Goal: Task Accomplishment & Management: Complete application form

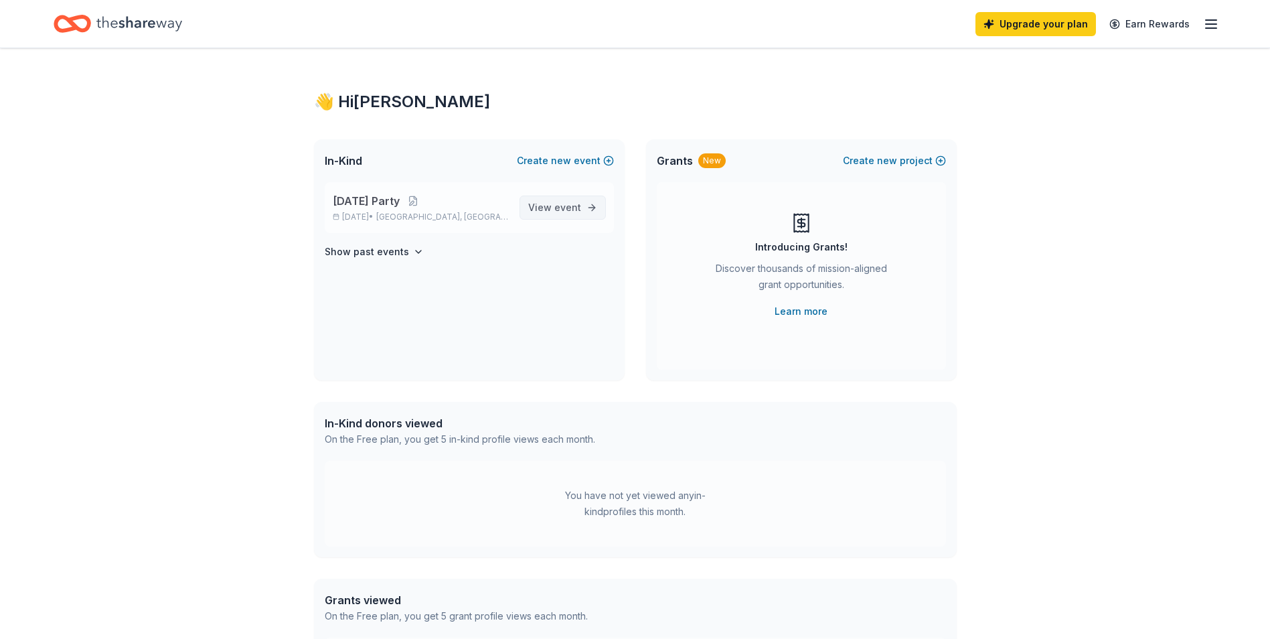
click at [529, 208] on link "View event" at bounding box center [563, 208] width 86 height 24
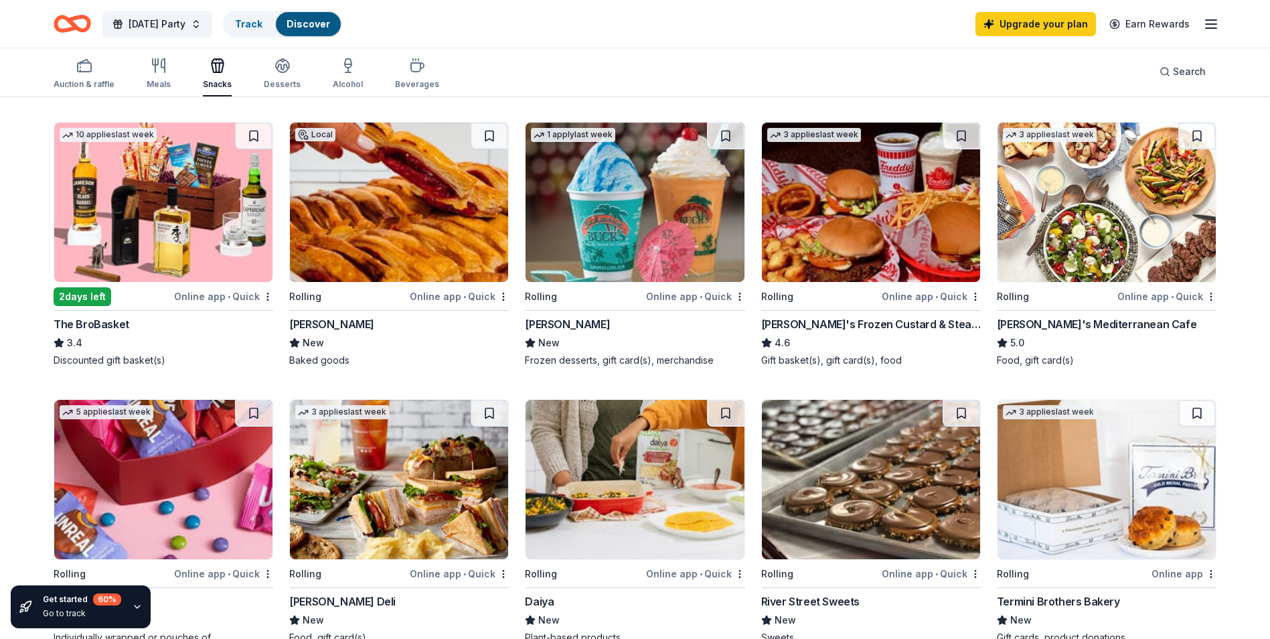
scroll to position [469, 0]
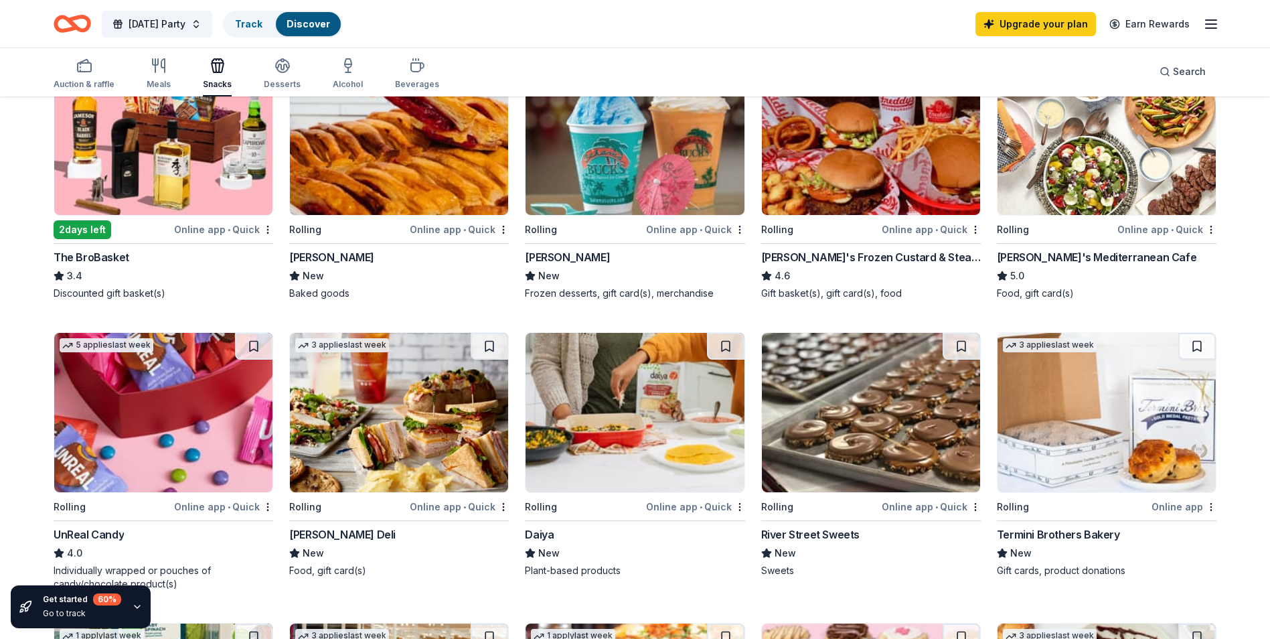
click at [856, 412] on img at bounding box center [871, 412] width 218 height 159
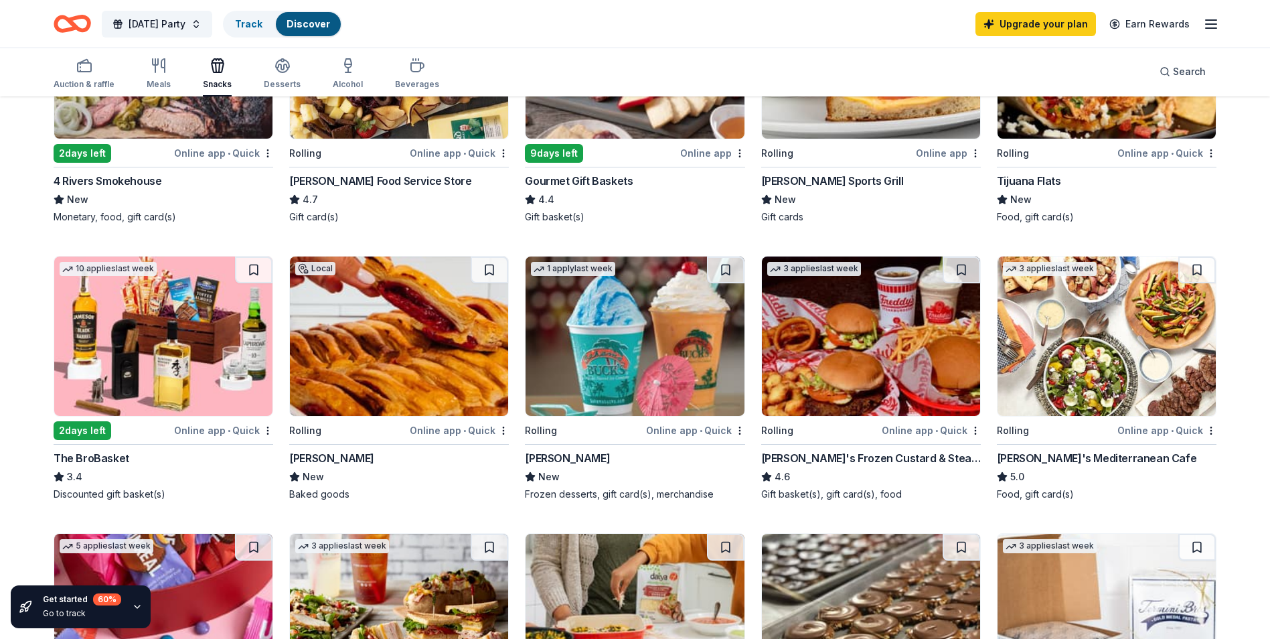
scroll to position [0, 0]
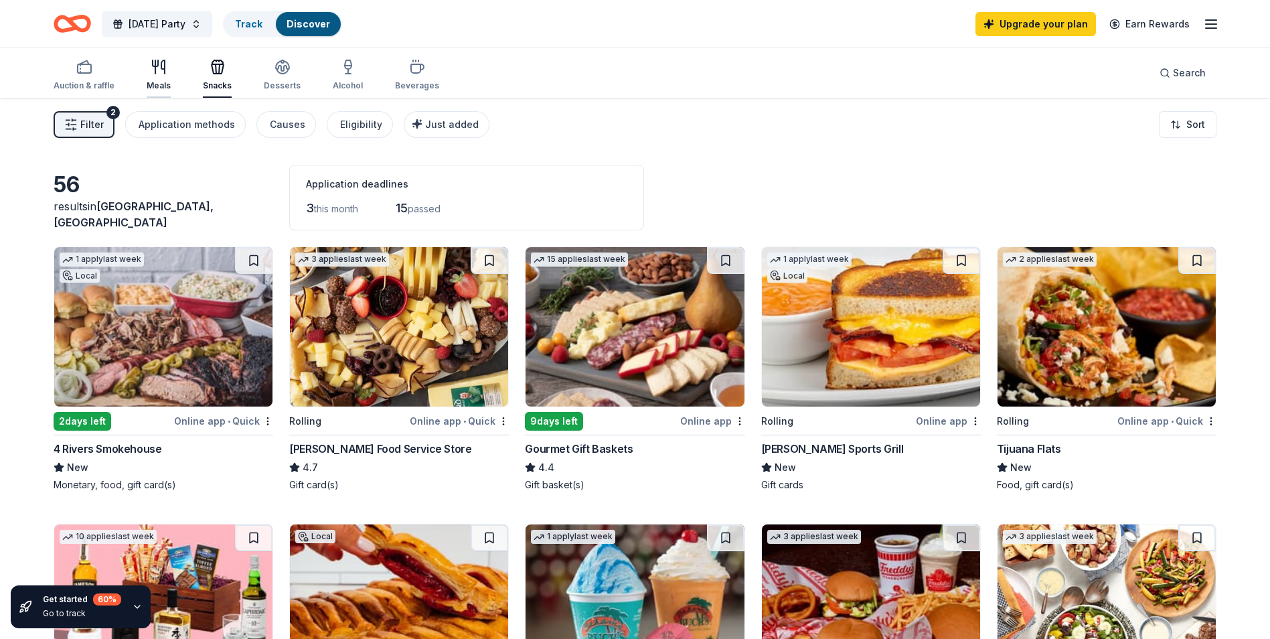
click at [167, 76] on div "Meals" at bounding box center [159, 75] width 24 height 32
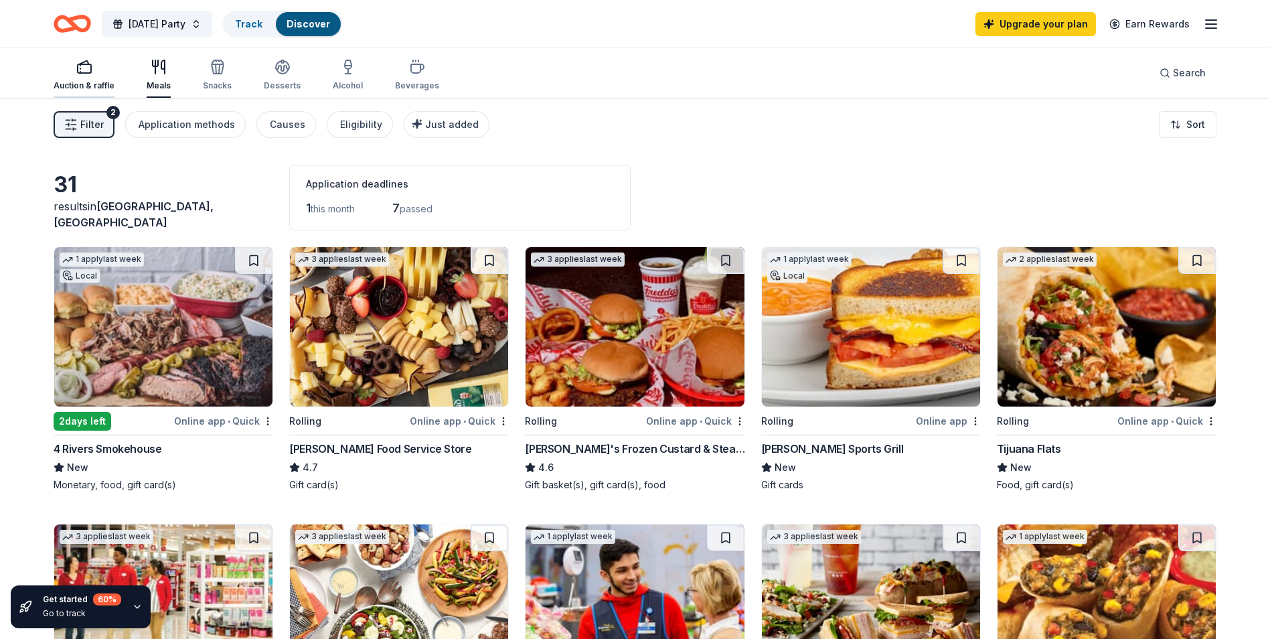
click at [92, 59] on div "button" at bounding box center [84, 67] width 61 height 16
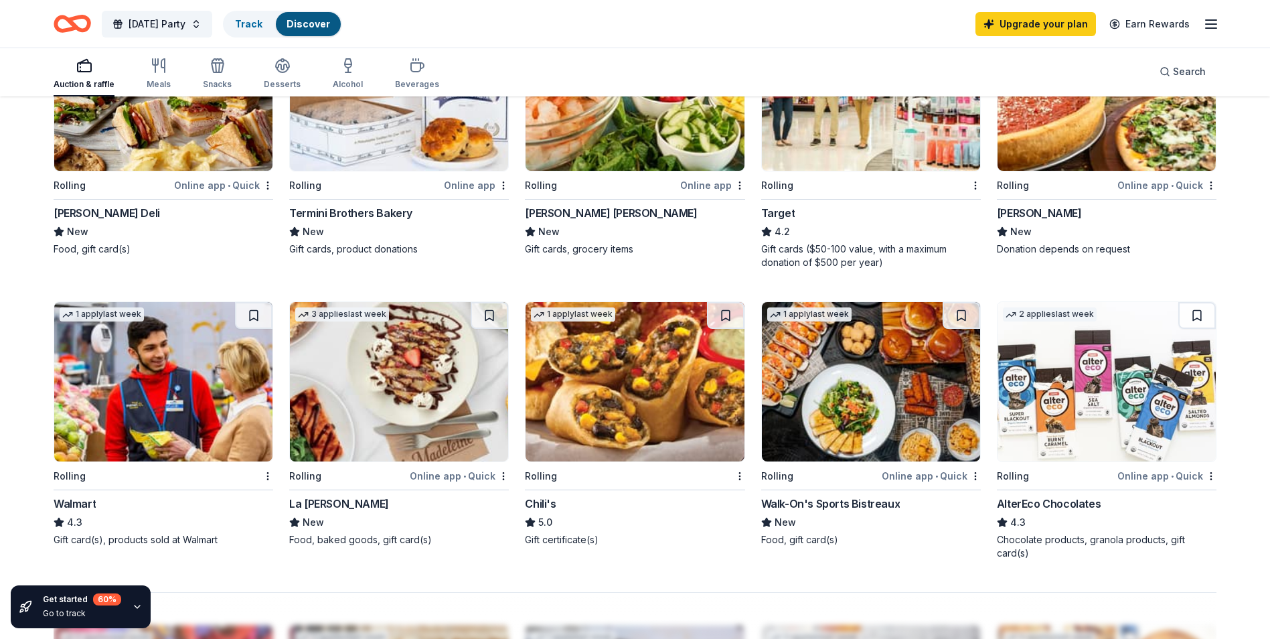
scroll to position [870, 0]
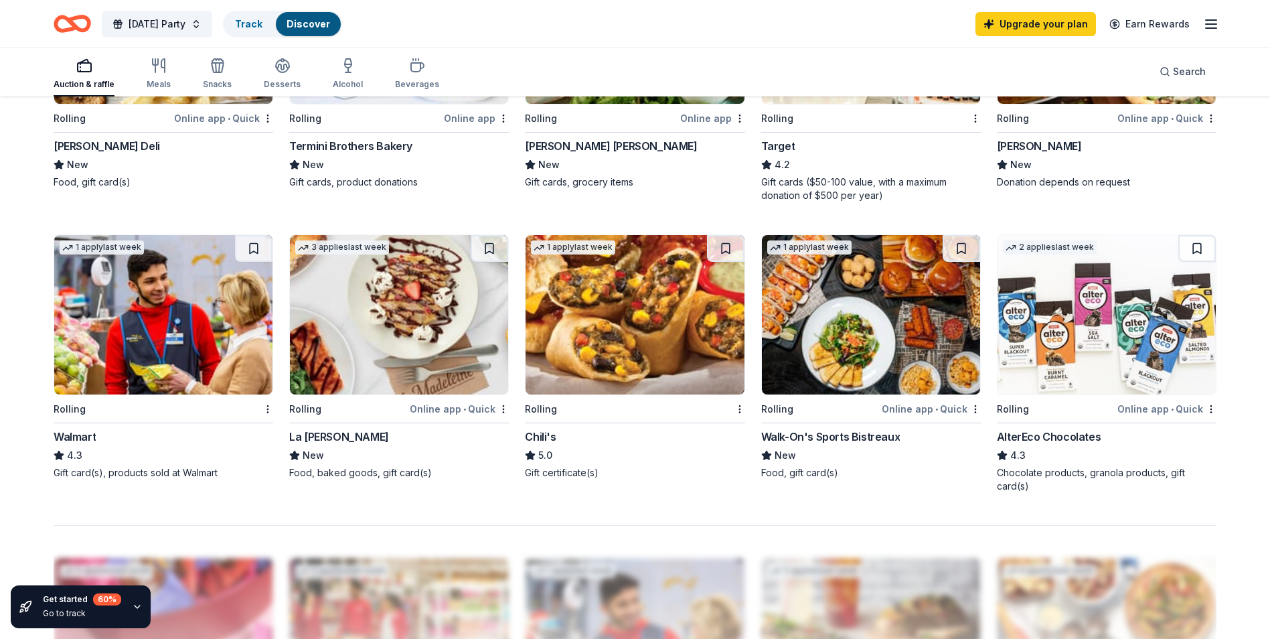
click at [141, 293] on img at bounding box center [163, 314] width 218 height 159
click at [593, 295] on img at bounding box center [635, 314] width 218 height 159
click at [833, 317] on img at bounding box center [871, 314] width 218 height 159
click at [1132, 313] on img at bounding box center [1107, 314] width 218 height 159
click at [404, 330] on img at bounding box center [399, 314] width 218 height 159
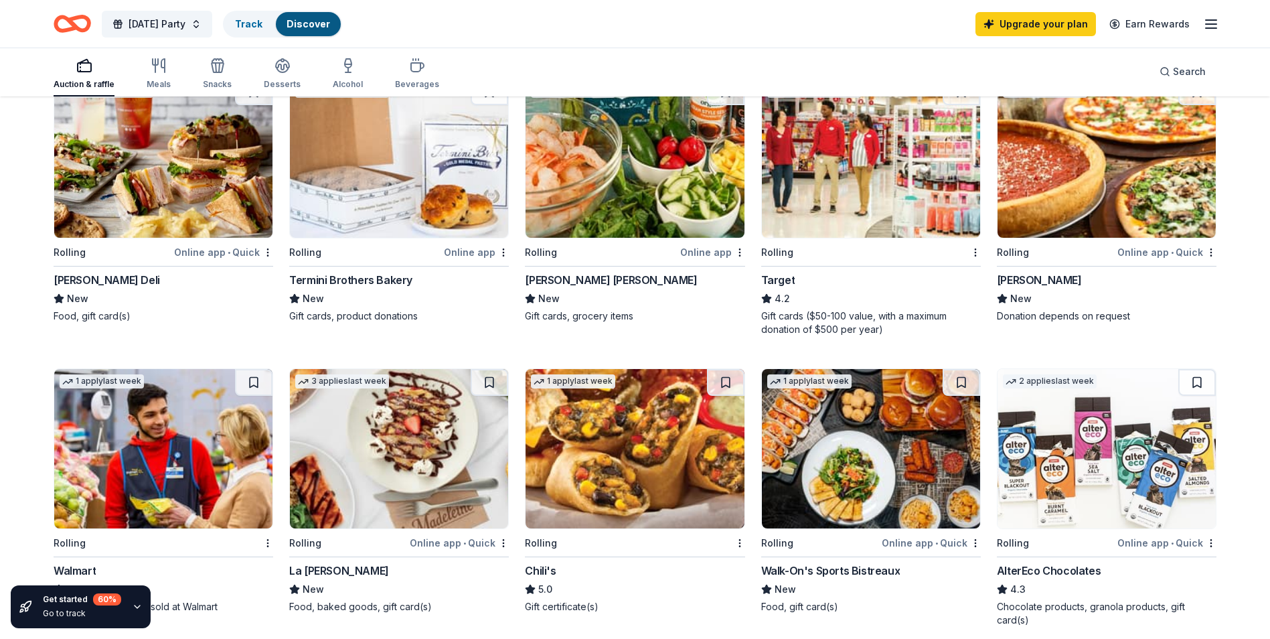
scroll to position [603, 0]
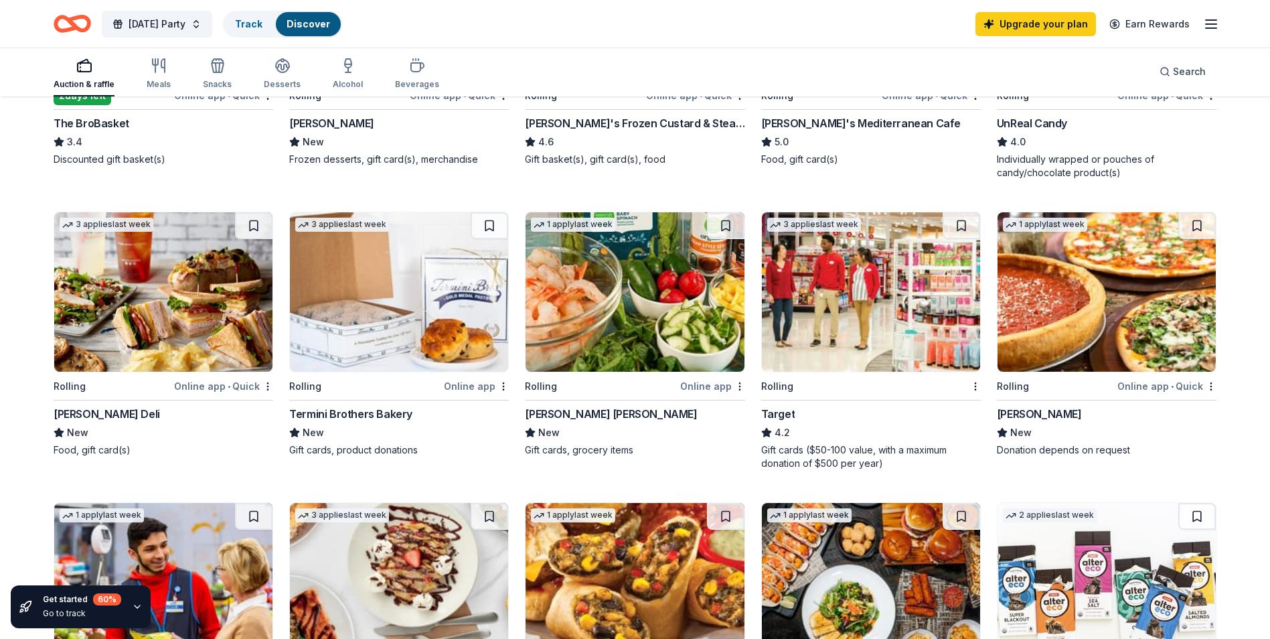
click at [1085, 286] on img at bounding box center [1107, 291] width 218 height 159
click at [424, 317] on img at bounding box center [399, 291] width 218 height 159
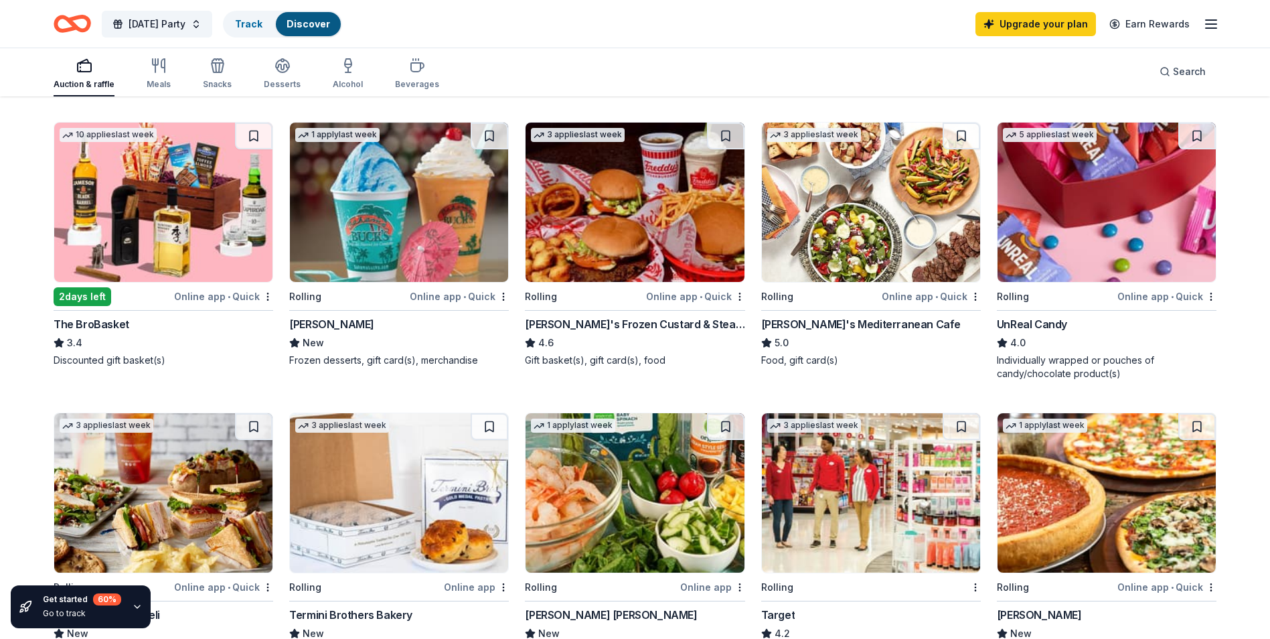
scroll to position [335, 0]
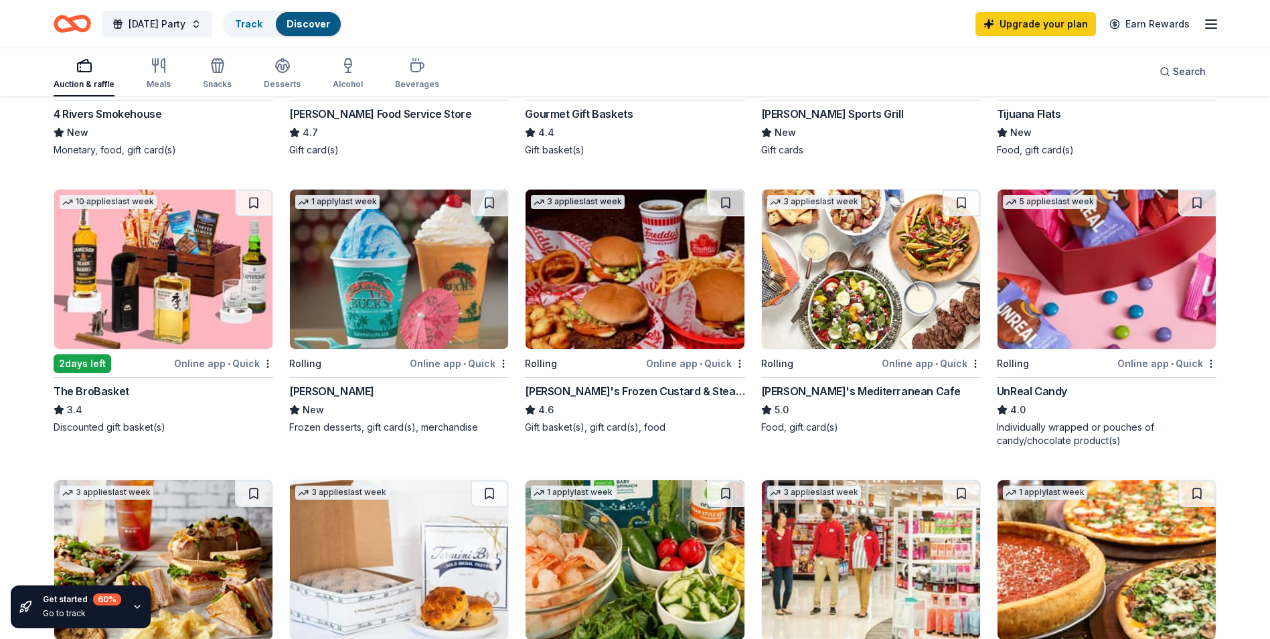
click at [202, 256] on img at bounding box center [163, 268] width 218 height 159
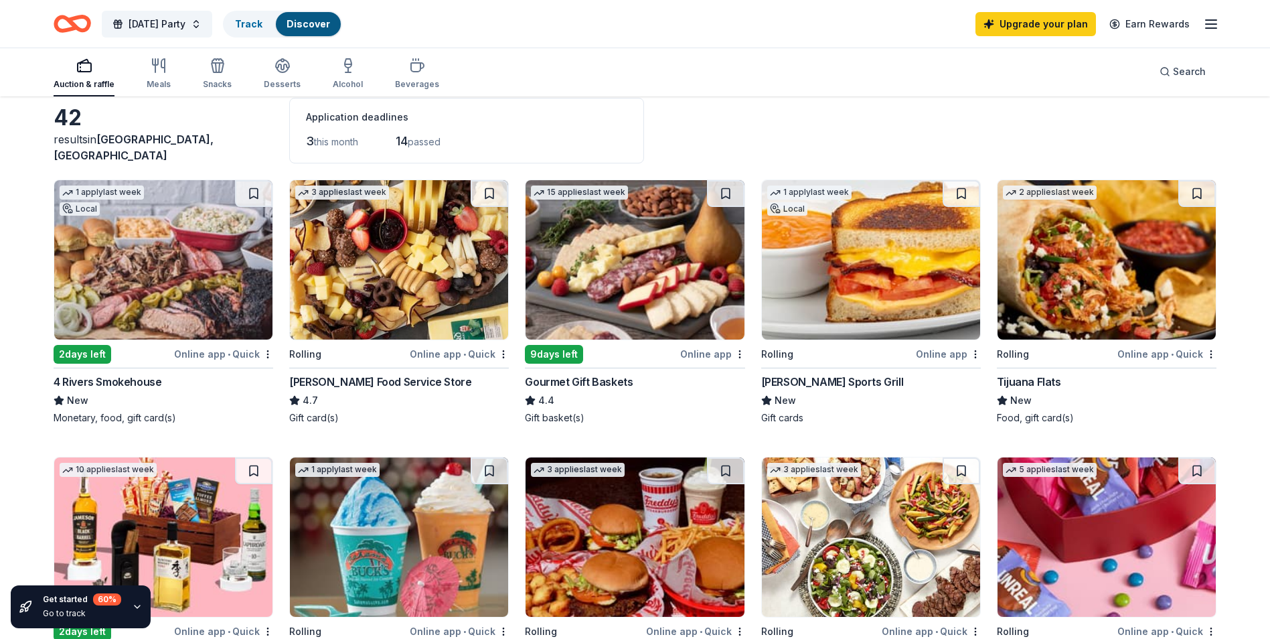
scroll to position [0, 0]
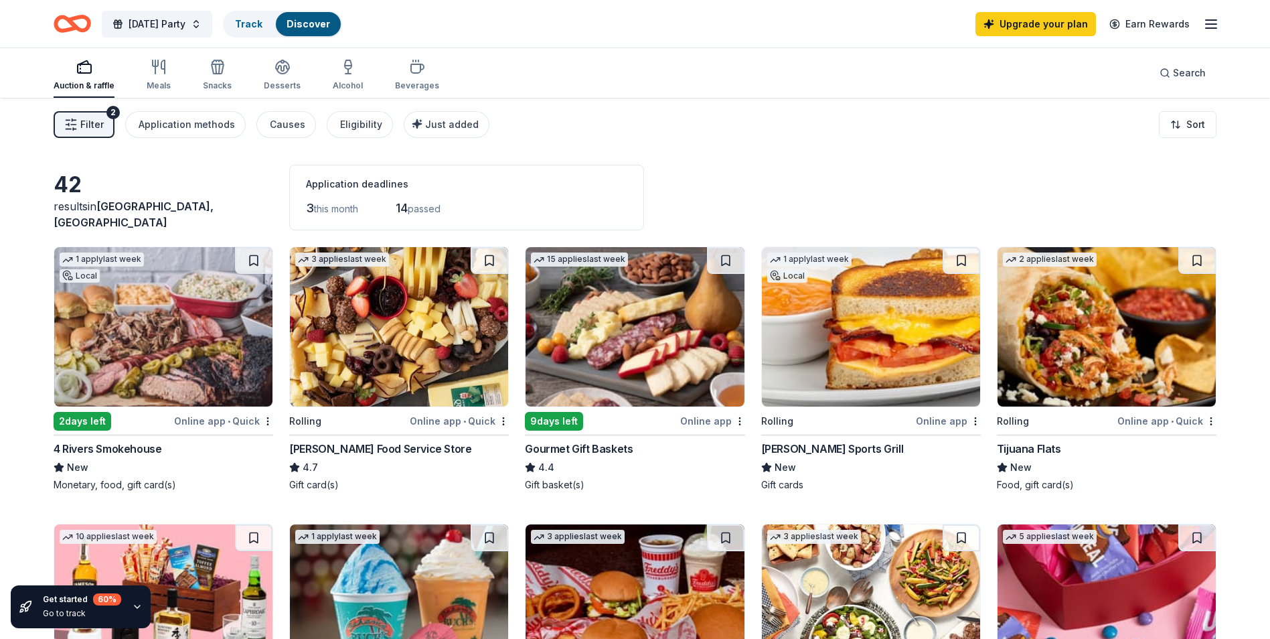
click at [1063, 329] on img at bounding box center [1107, 326] width 218 height 159
click at [860, 337] on img at bounding box center [871, 326] width 218 height 159
click at [363, 374] on img at bounding box center [399, 326] width 218 height 159
click at [155, 82] on div "Meals" at bounding box center [159, 85] width 24 height 11
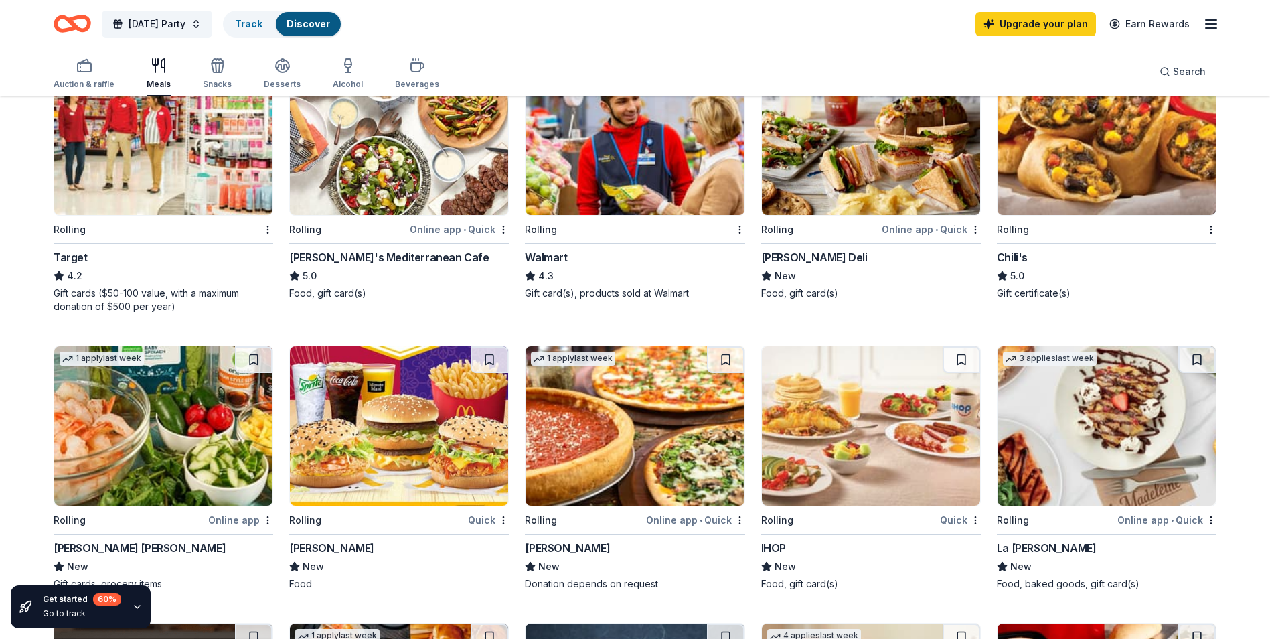
scroll to position [536, 0]
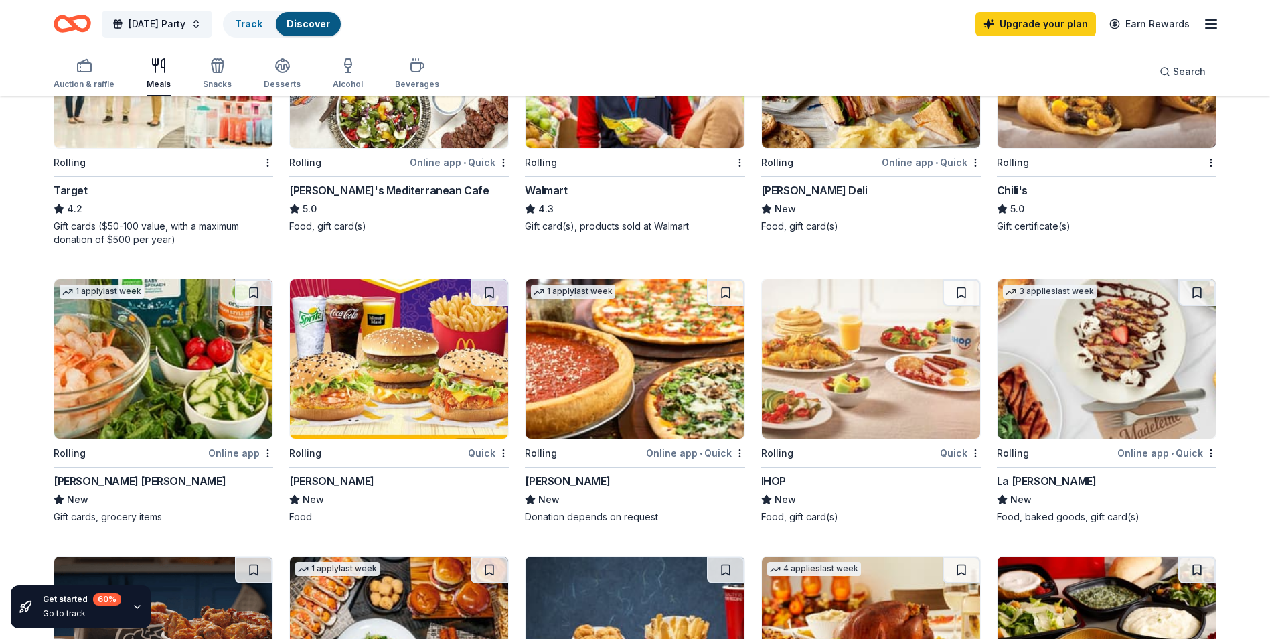
click at [429, 355] on img at bounding box center [399, 358] width 218 height 159
click at [854, 352] on img at bounding box center [871, 358] width 218 height 159
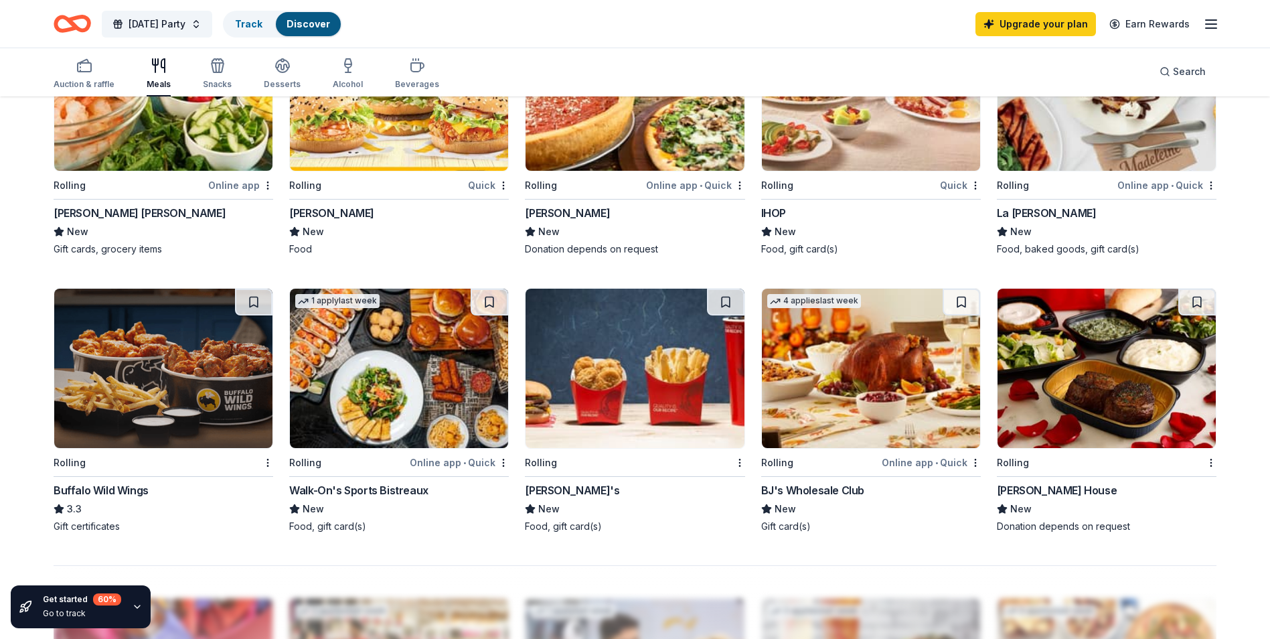
scroll to position [870, 0]
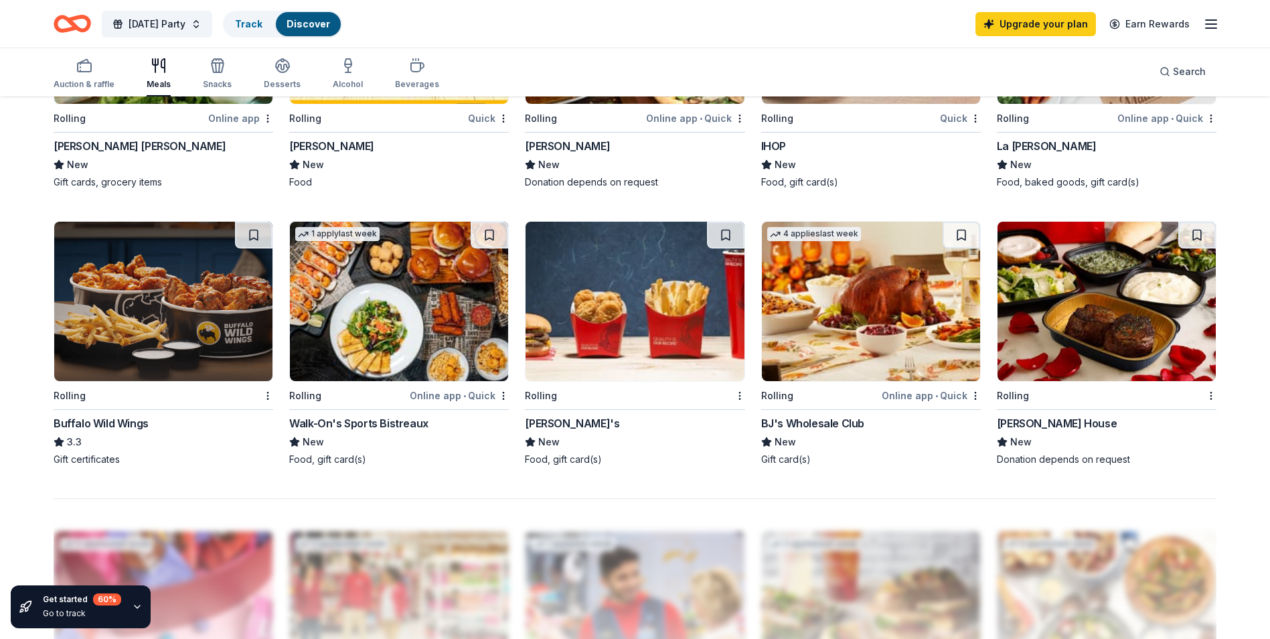
click at [137, 258] on img at bounding box center [163, 301] width 218 height 159
click at [660, 273] on img at bounding box center [635, 301] width 218 height 159
click at [848, 301] on img at bounding box center [871, 301] width 218 height 159
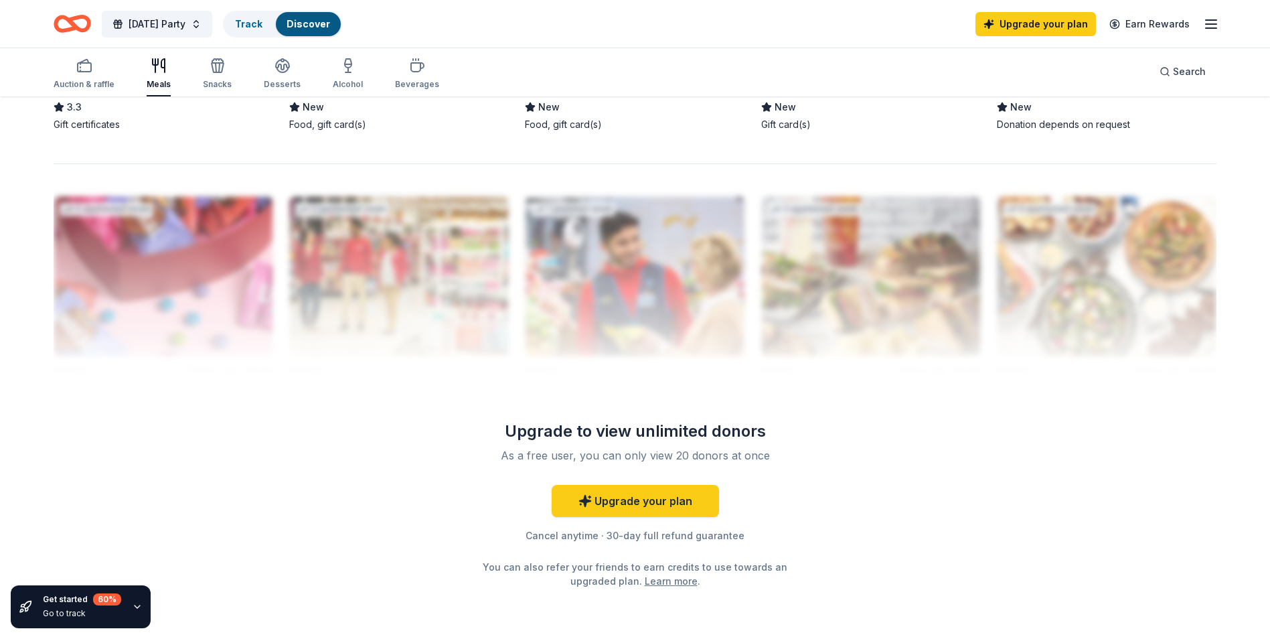
scroll to position [937, 0]
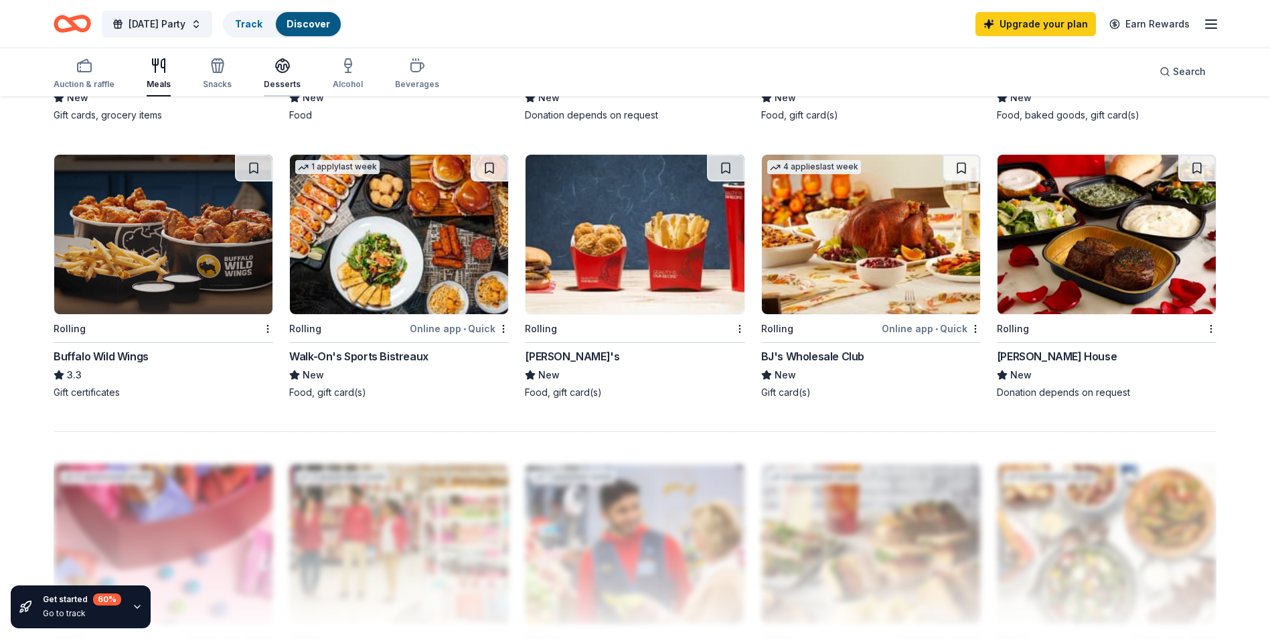
click at [285, 73] on icon "button" at bounding box center [283, 66] width 16 height 16
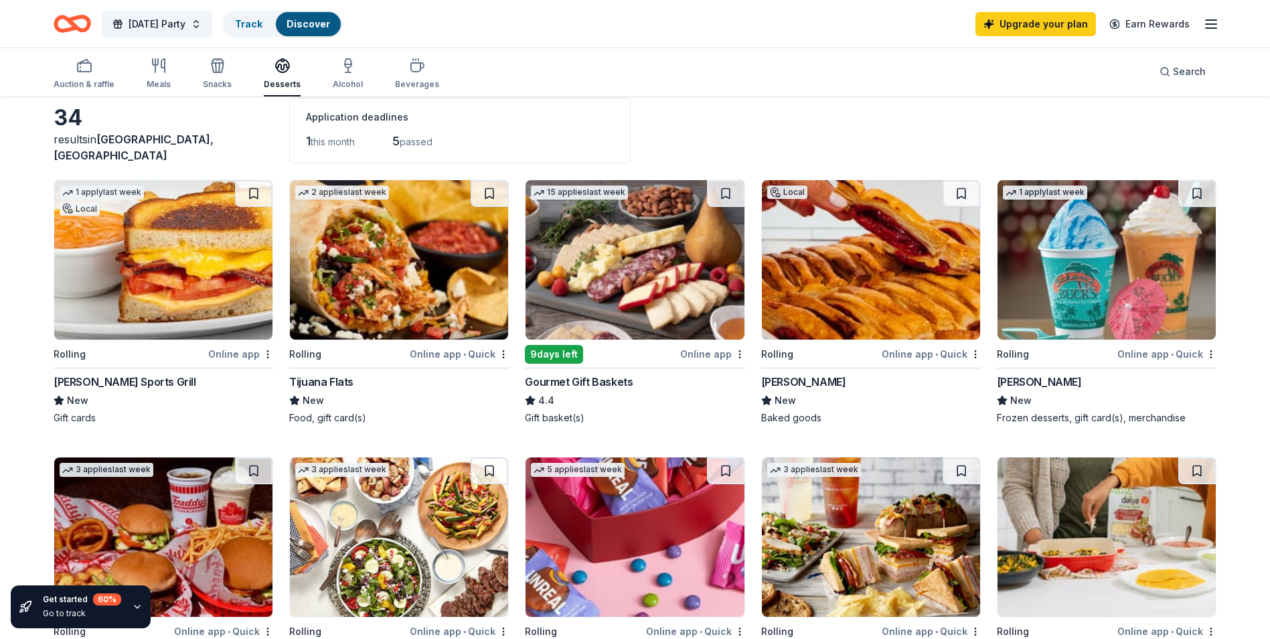
scroll to position [134, 0]
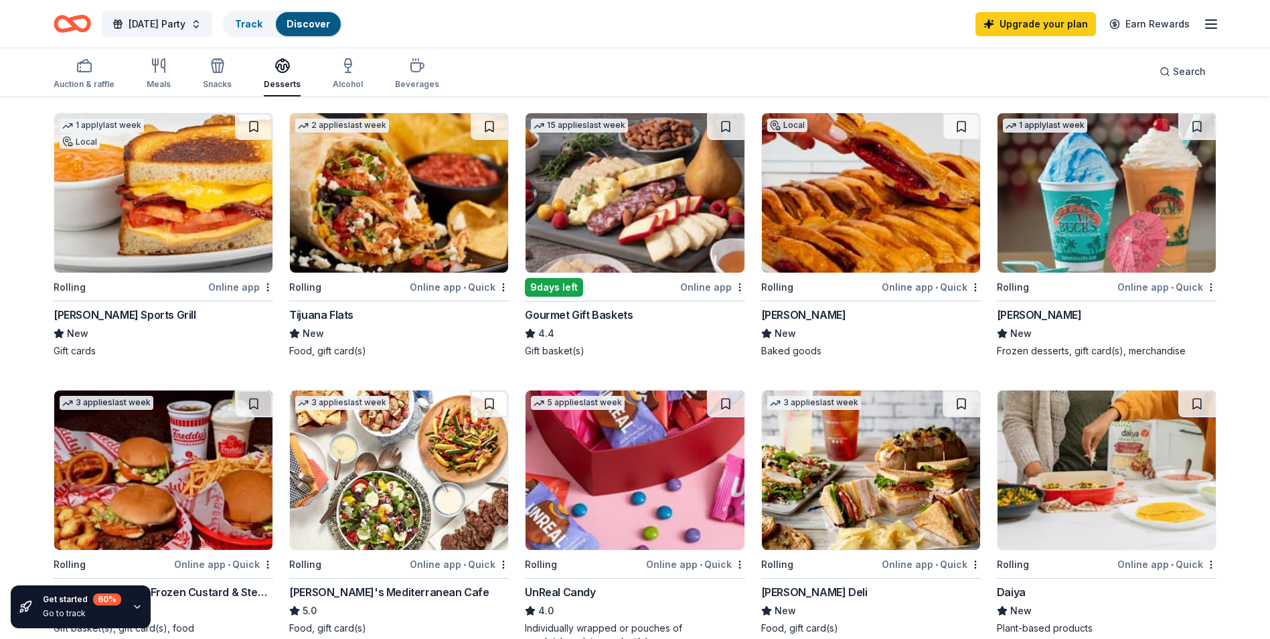
click at [828, 181] on img at bounding box center [871, 192] width 218 height 159
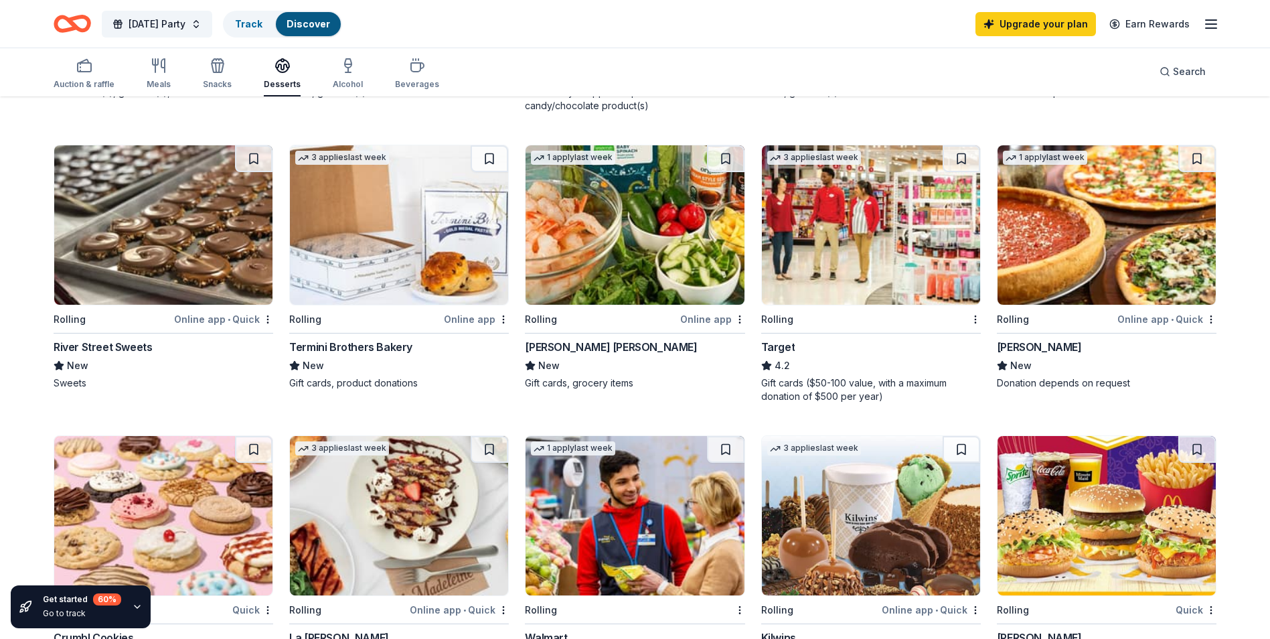
scroll to position [804, 0]
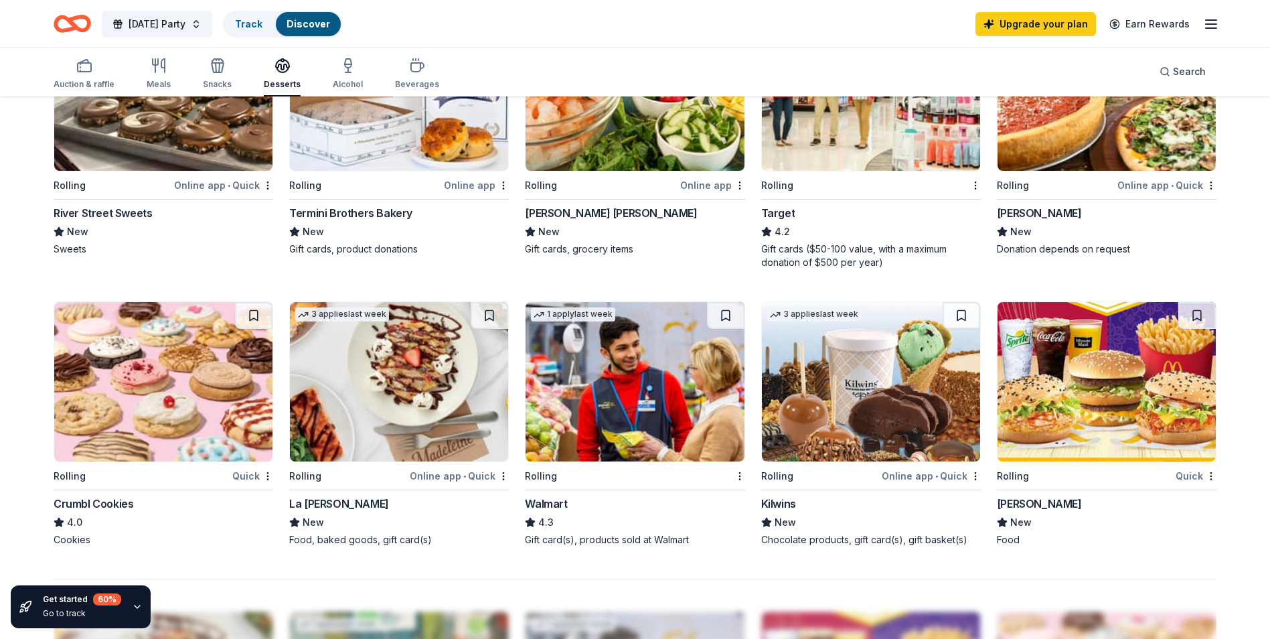
click at [808, 411] on img at bounding box center [871, 381] width 218 height 159
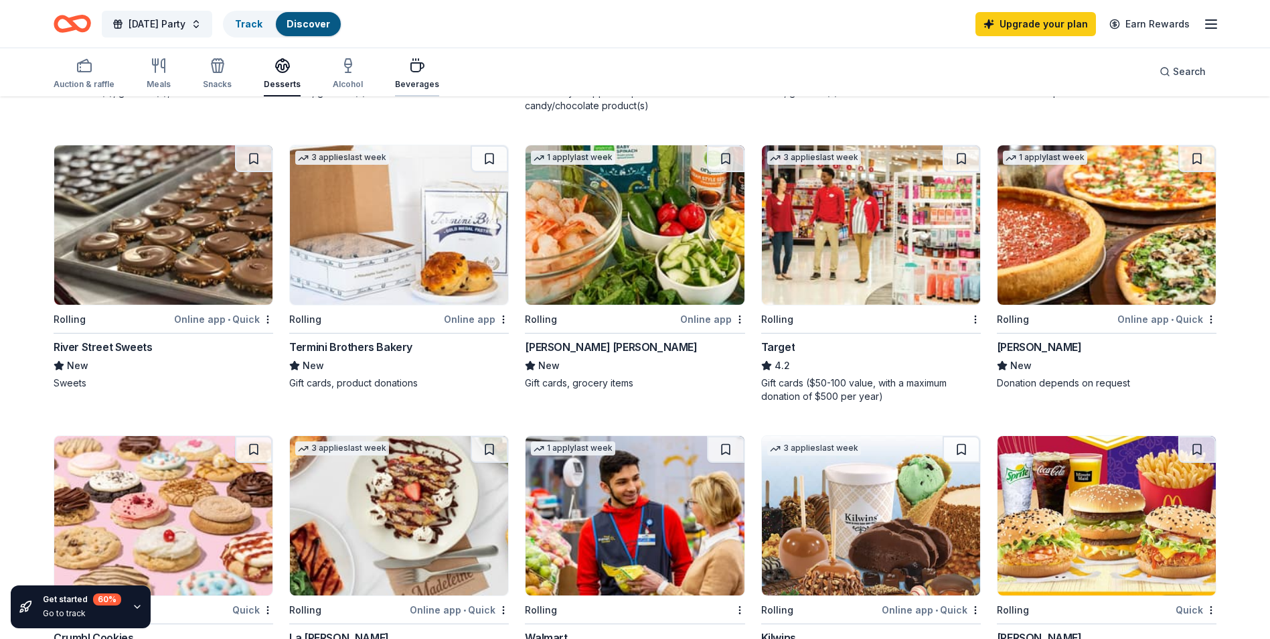
click at [414, 58] on icon "button" at bounding box center [417, 66] width 16 height 16
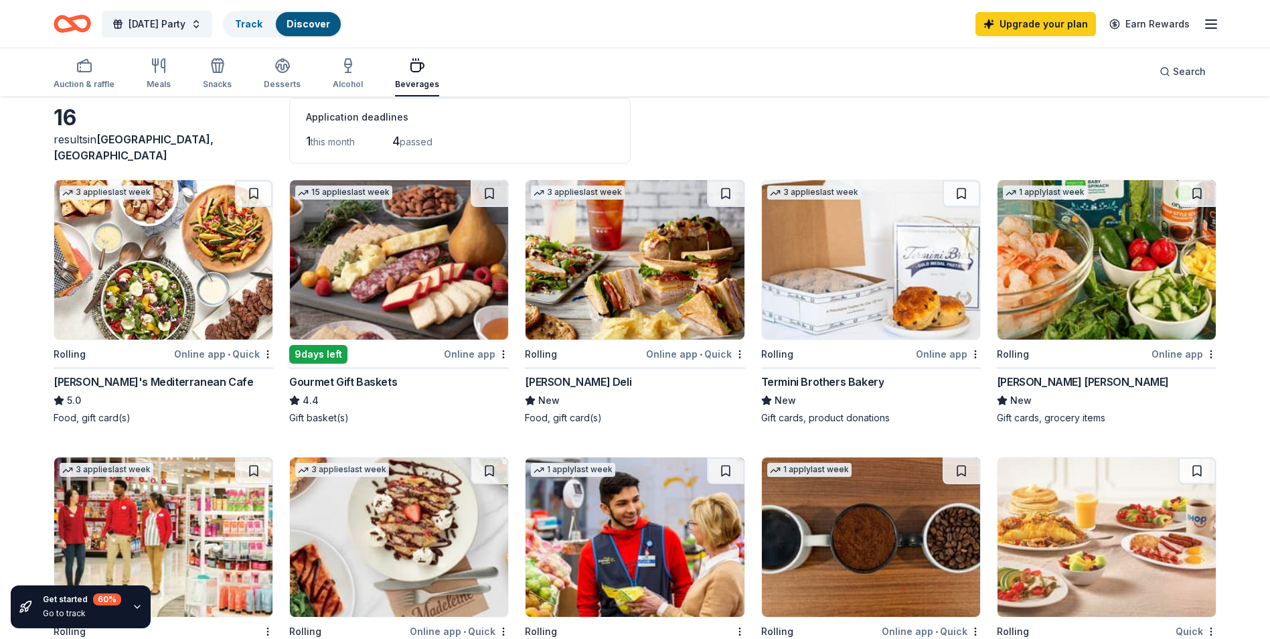
scroll to position [201, 0]
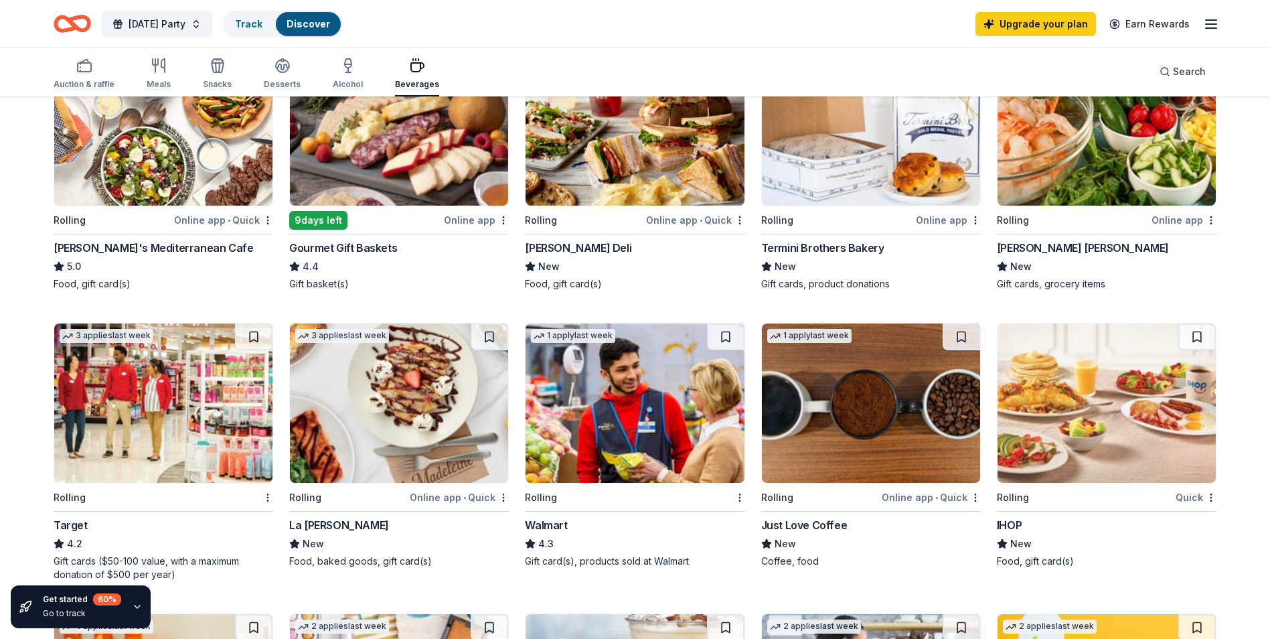
click at [832, 412] on img at bounding box center [871, 402] width 218 height 159
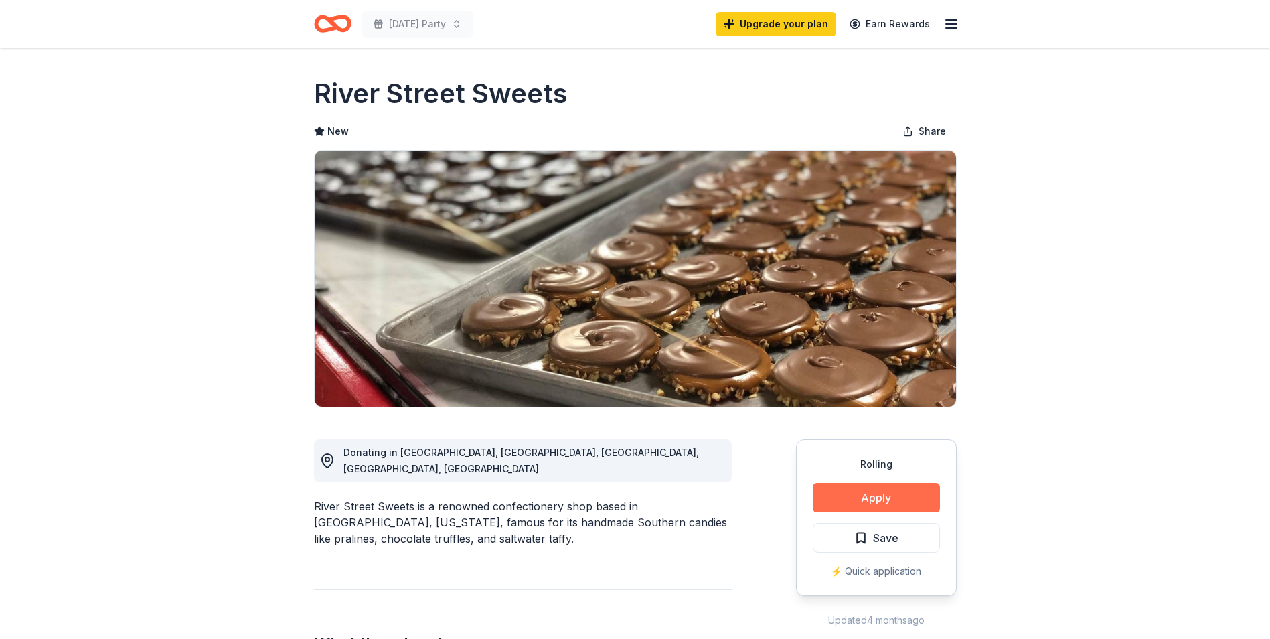
click at [905, 496] on button "Apply" at bounding box center [876, 497] width 127 height 29
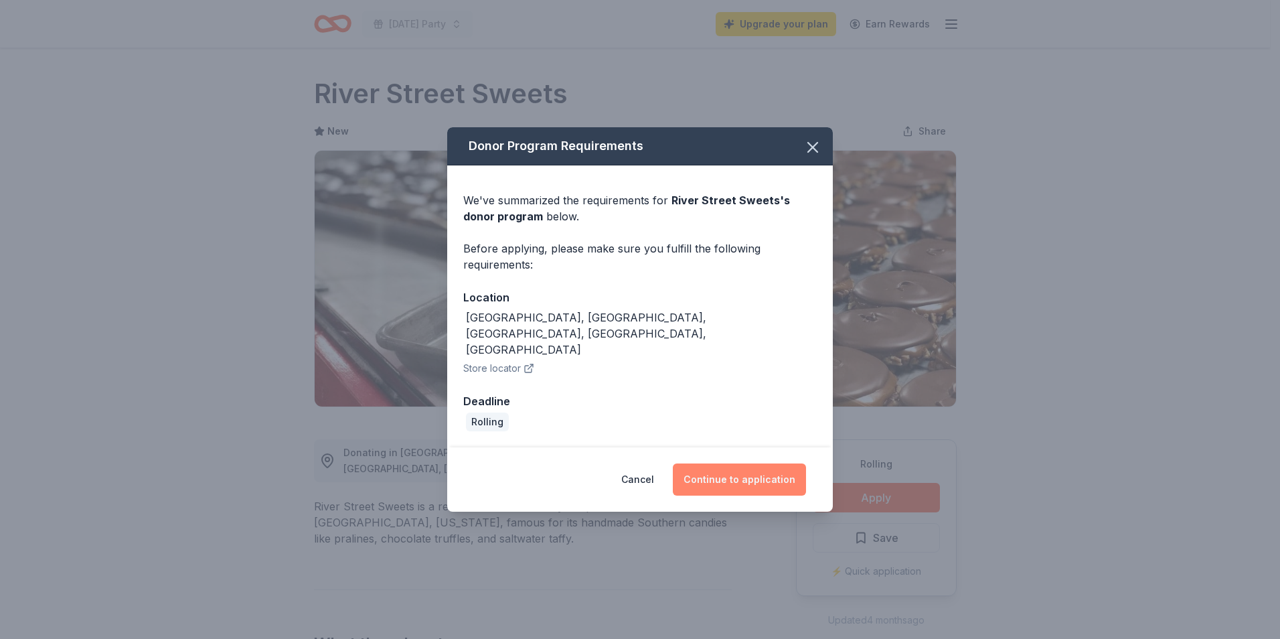
click at [715, 463] on button "Continue to application" at bounding box center [739, 479] width 133 height 32
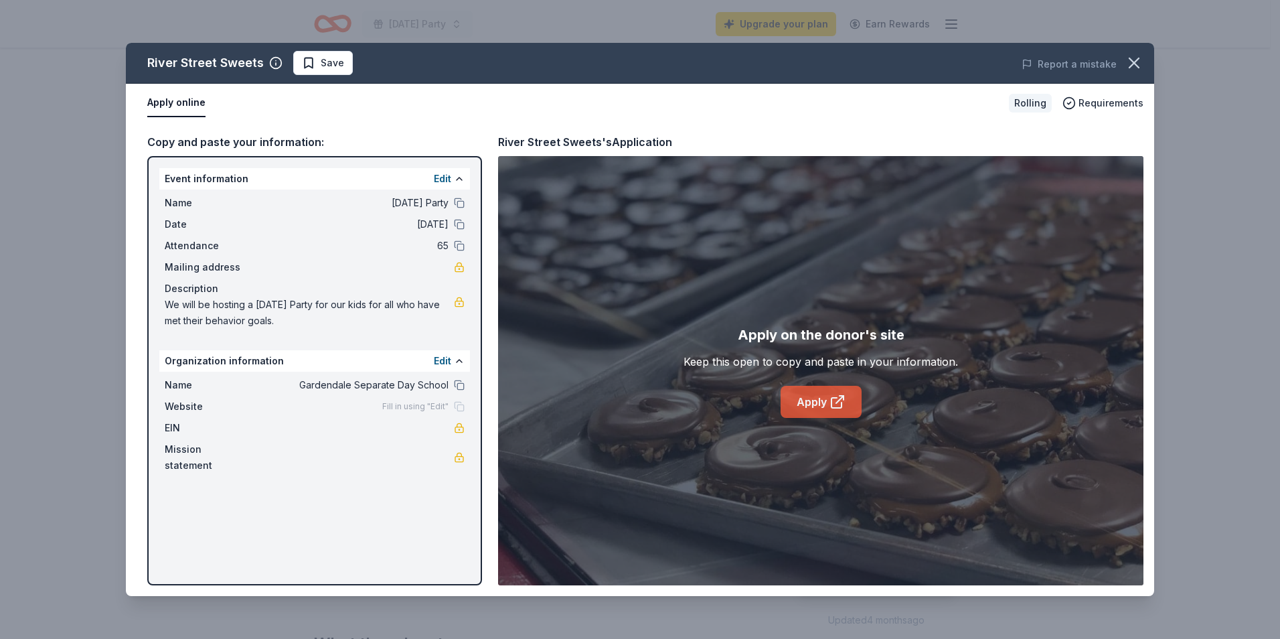
click at [816, 392] on link "Apply" at bounding box center [821, 402] width 81 height 32
click at [1144, 61] on button "button" at bounding box center [1134, 62] width 29 height 29
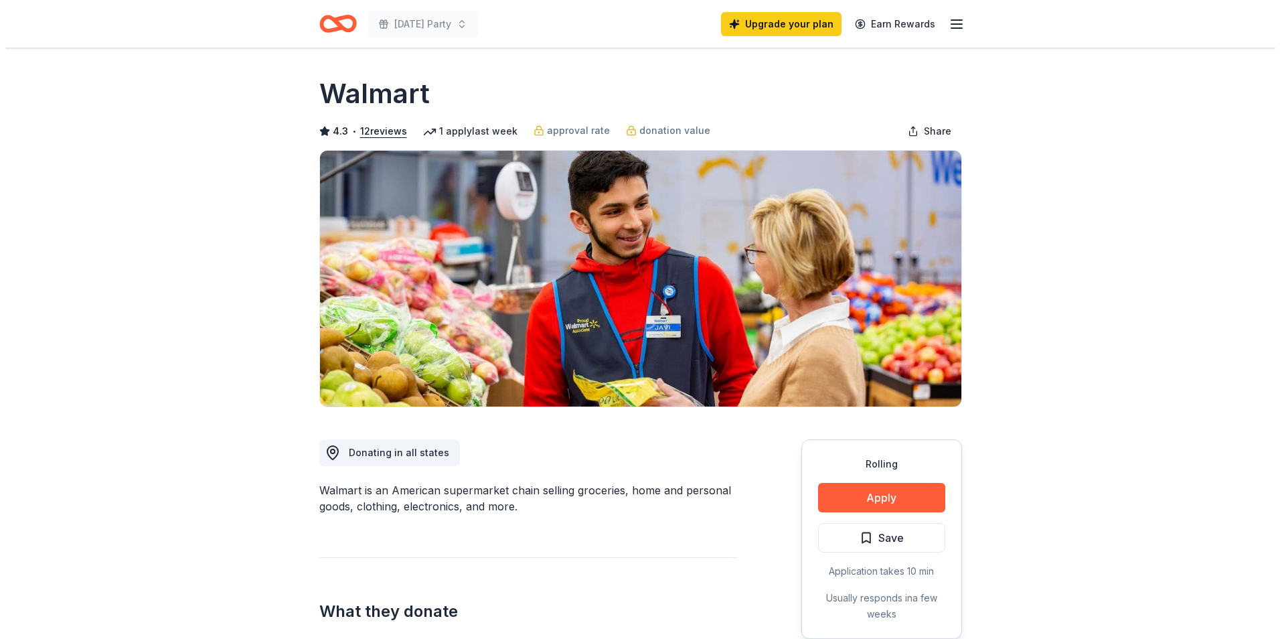
scroll to position [201, 0]
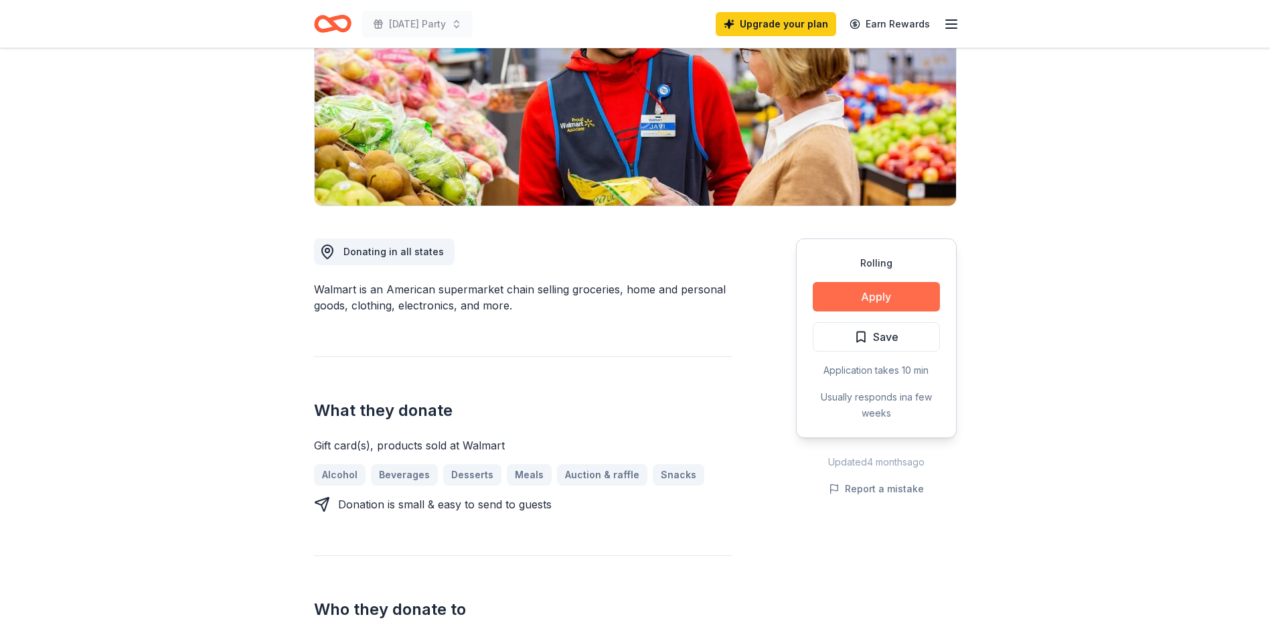
click at [883, 304] on button "Apply" at bounding box center [876, 296] width 127 height 29
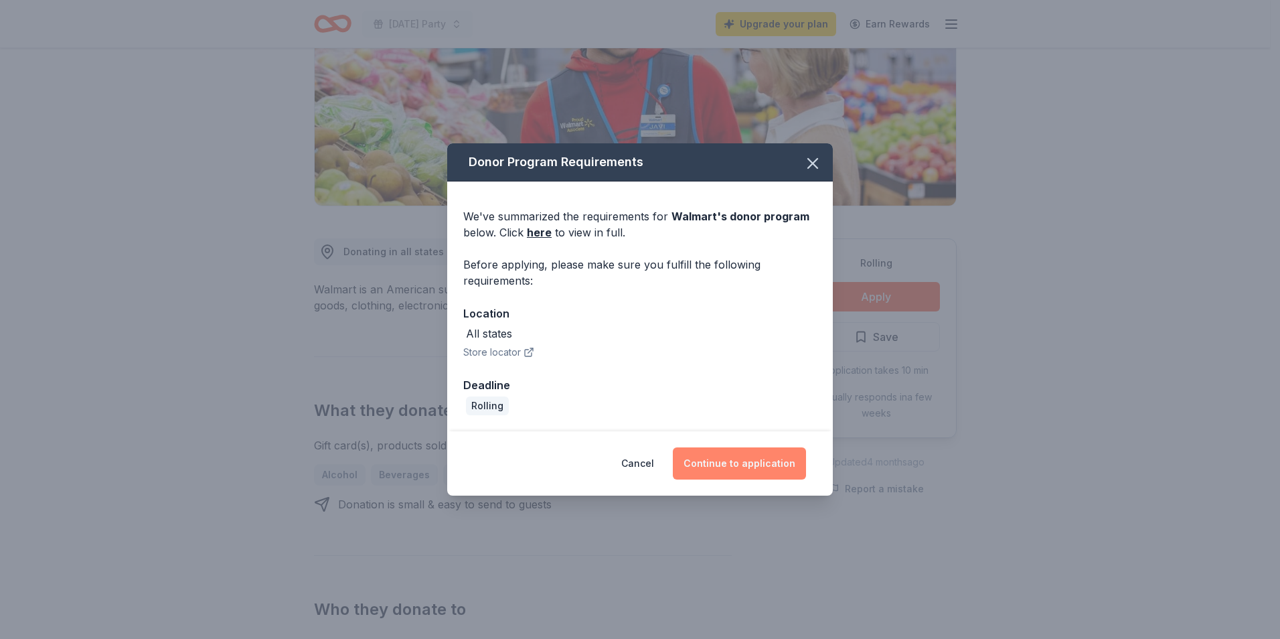
click at [783, 463] on button "Continue to application" at bounding box center [739, 463] width 133 height 32
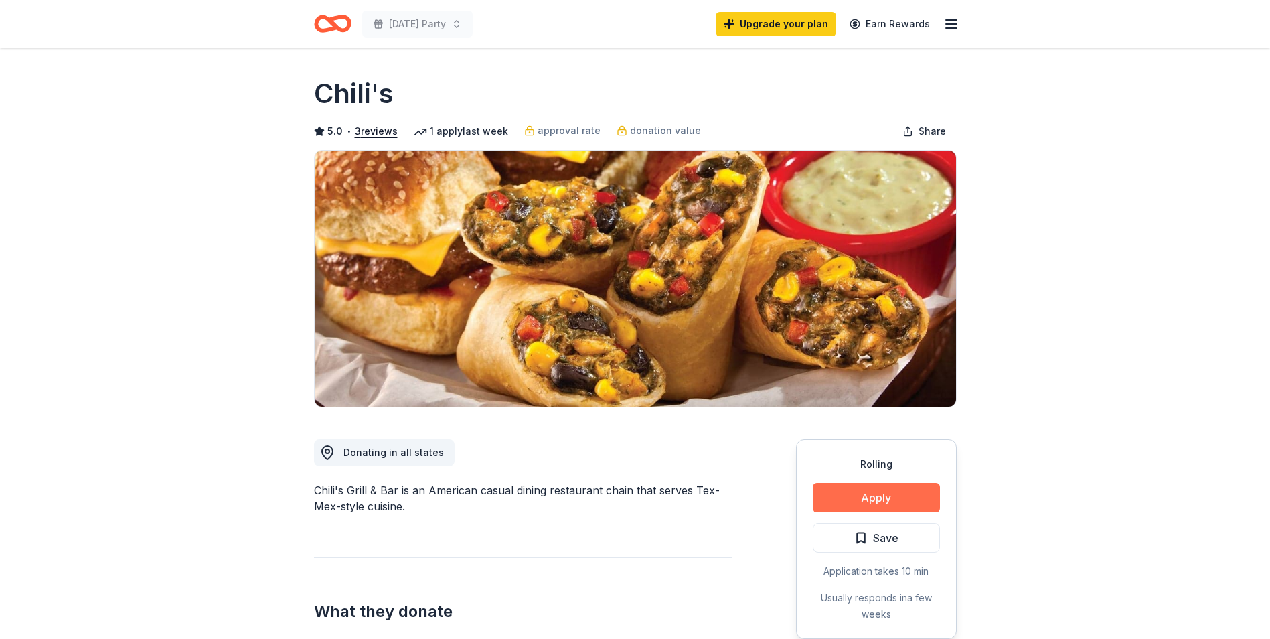
click at [906, 504] on button "Apply" at bounding box center [876, 497] width 127 height 29
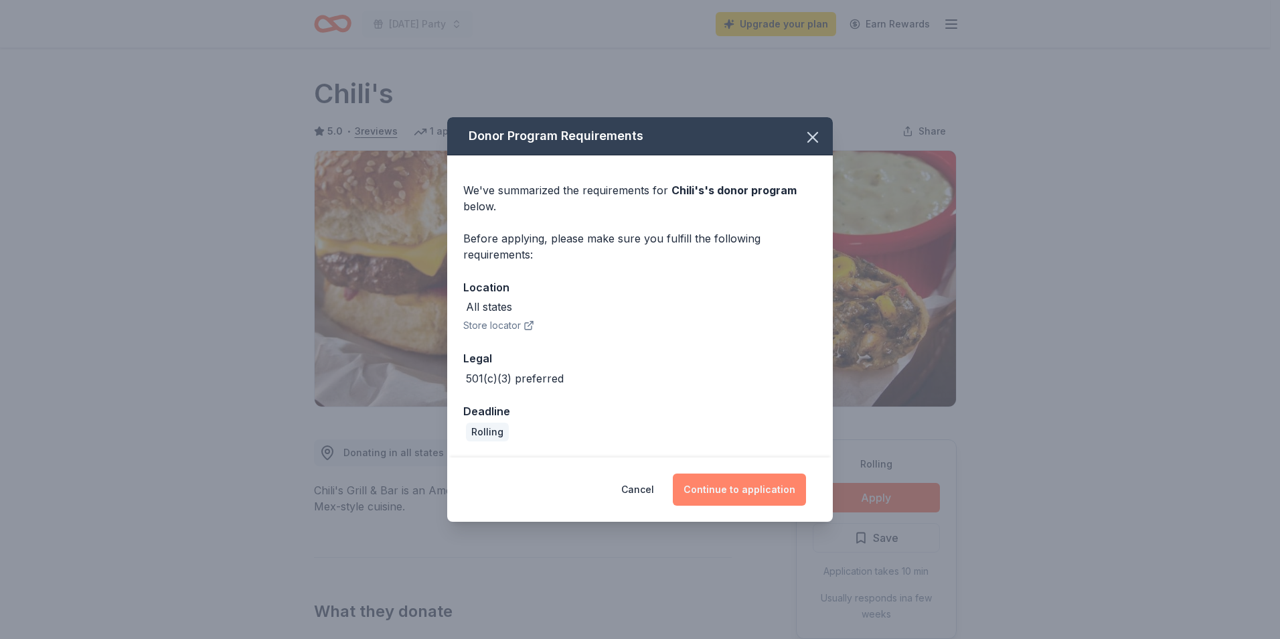
click at [769, 487] on button "Continue to application" at bounding box center [739, 489] width 133 height 32
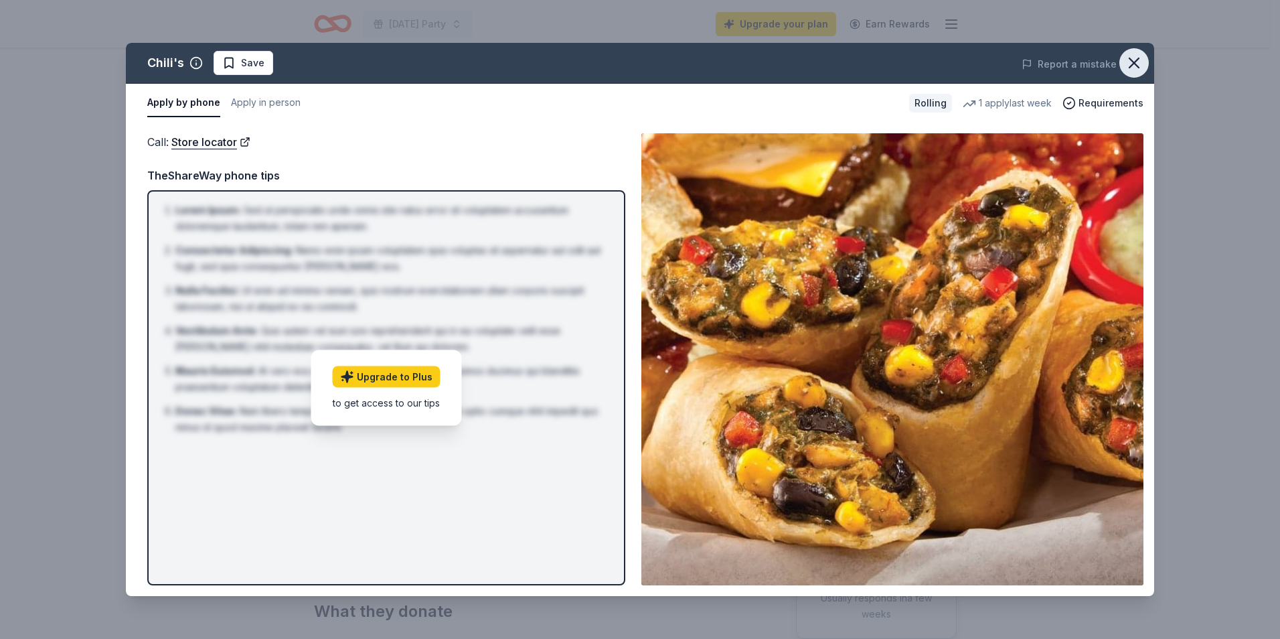
click at [1138, 62] on icon "button" at bounding box center [1134, 63] width 19 height 19
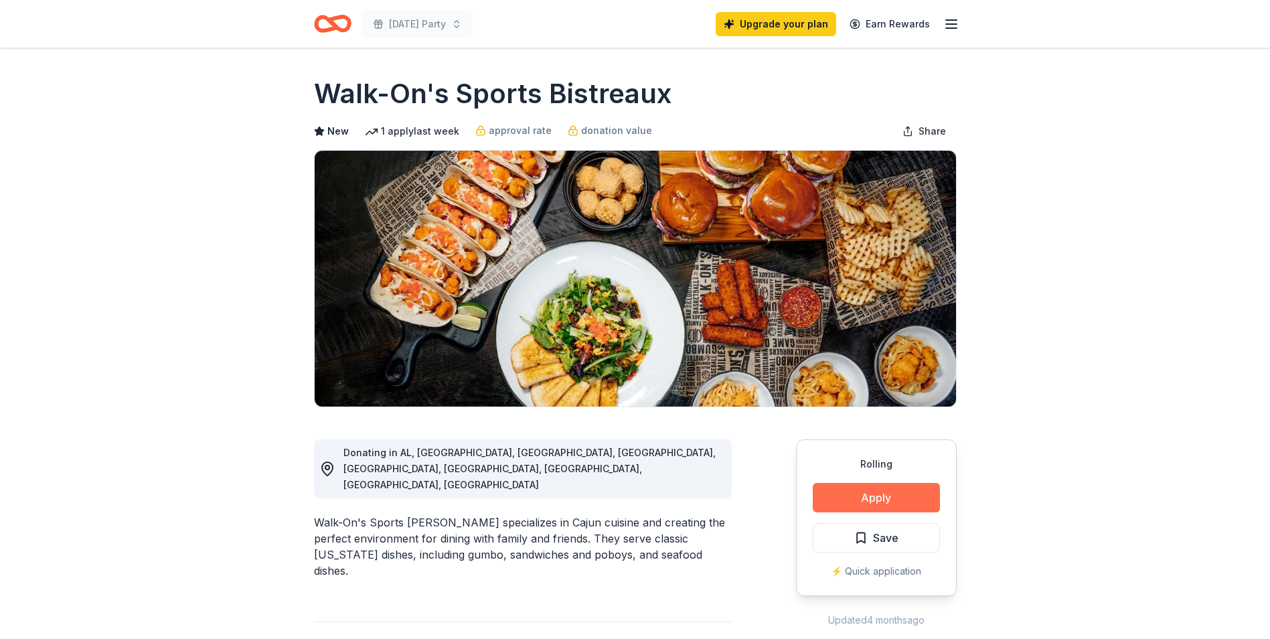
click at [888, 489] on button "Apply" at bounding box center [876, 497] width 127 height 29
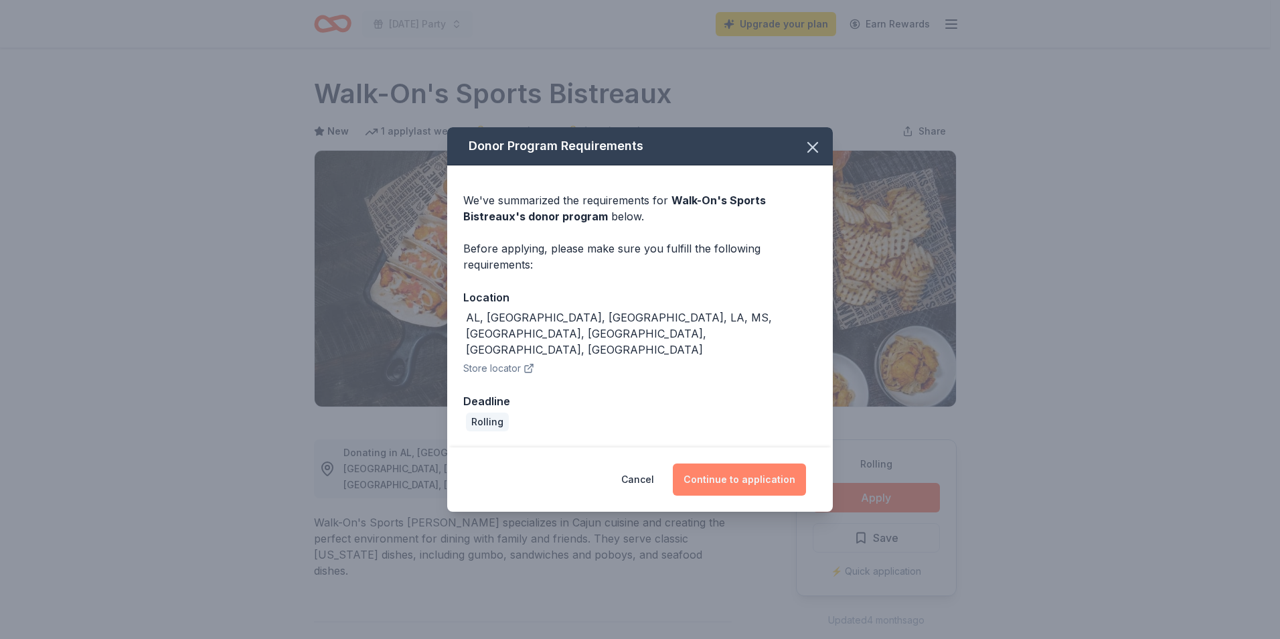
click at [740, 463] on button "Continue to application" at bounding box center [739, 479] width 133 height 32
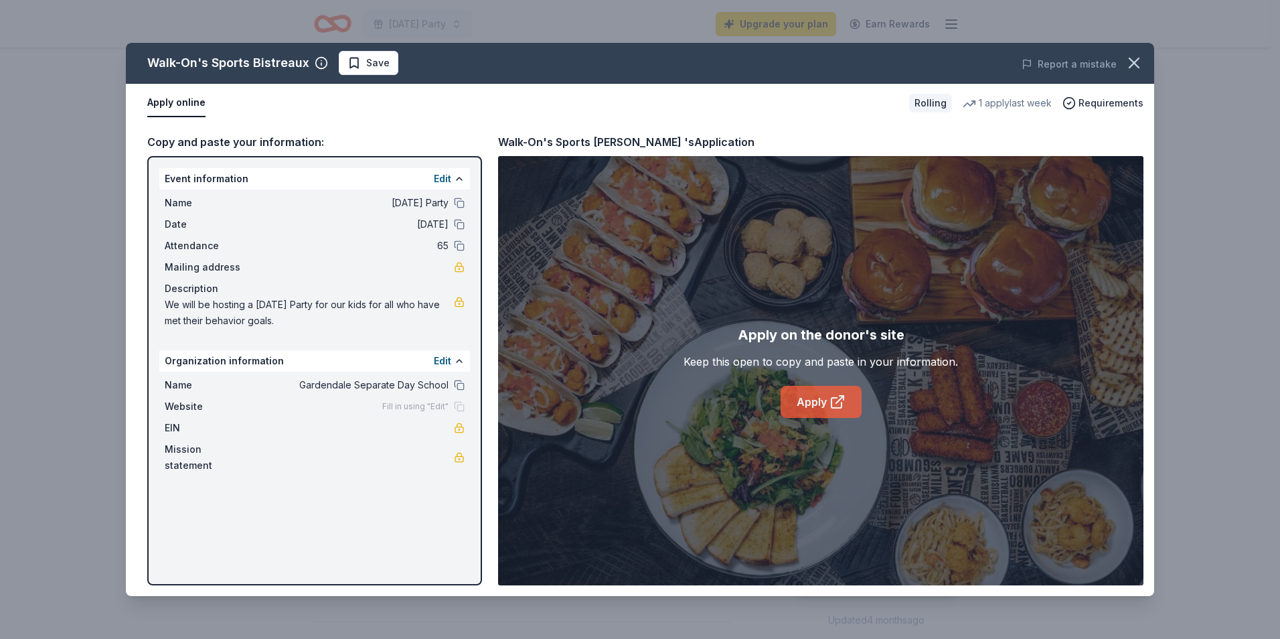
click at [808, 406] on link "Apply" at bounding box center [821, 402] width 81 height 32
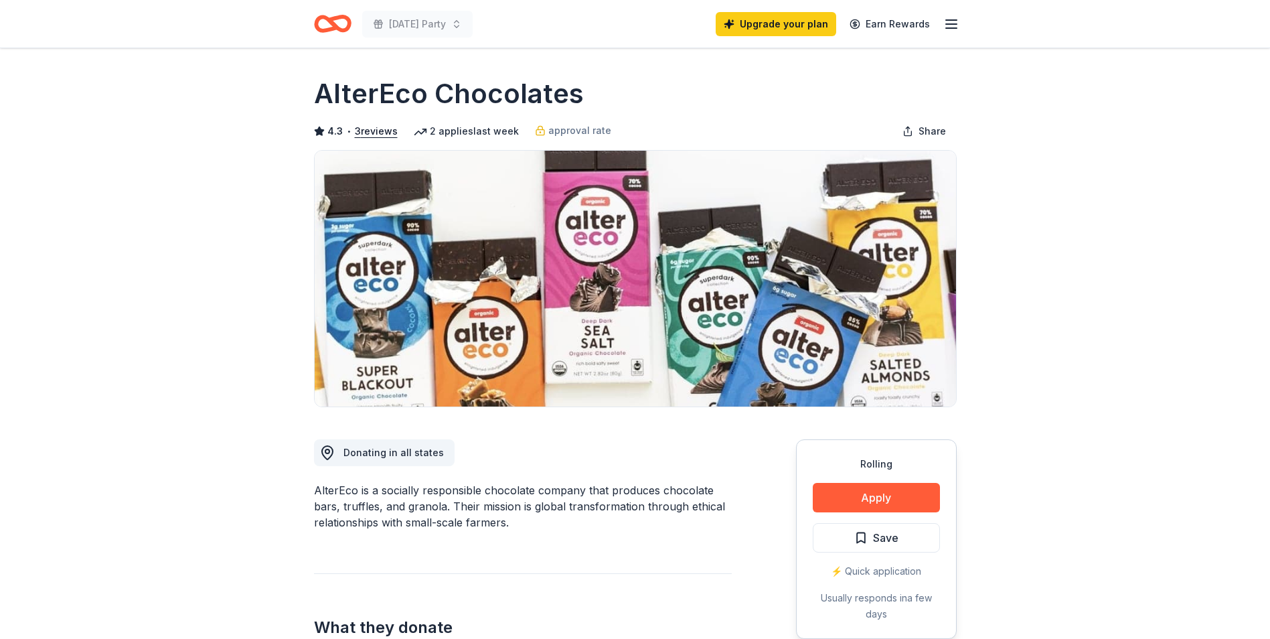
scroll to position [134, 0]
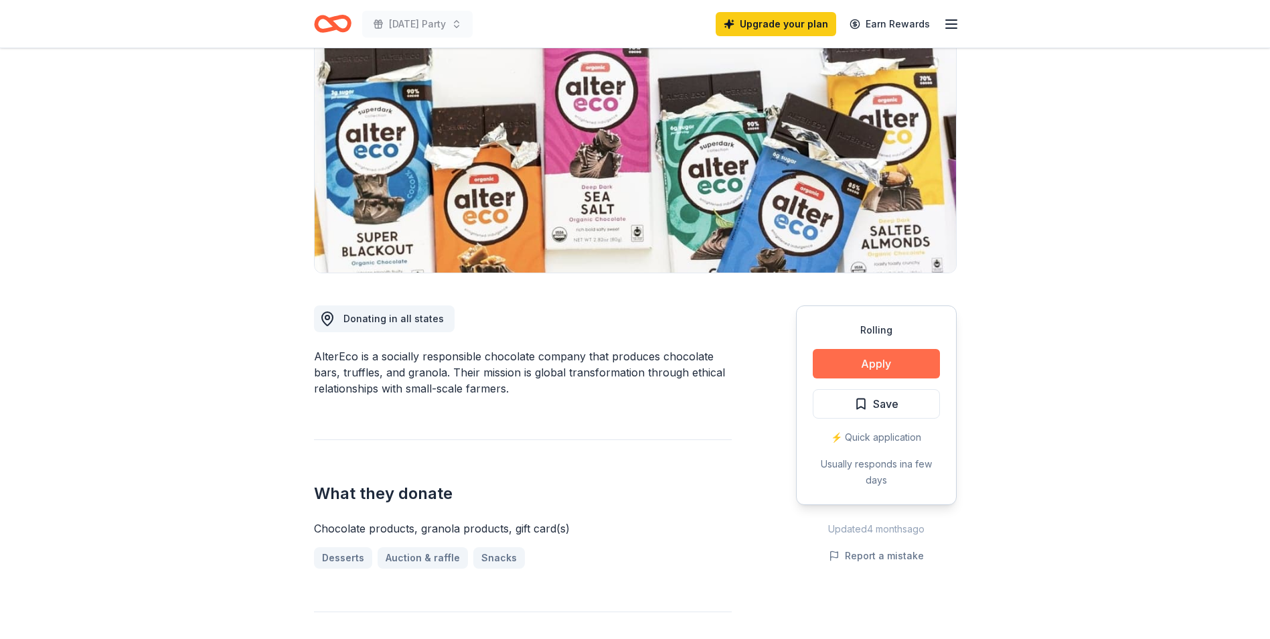
click at [888, 360] on button "Apply" at bounding box center [876, 363] width 127 height 29
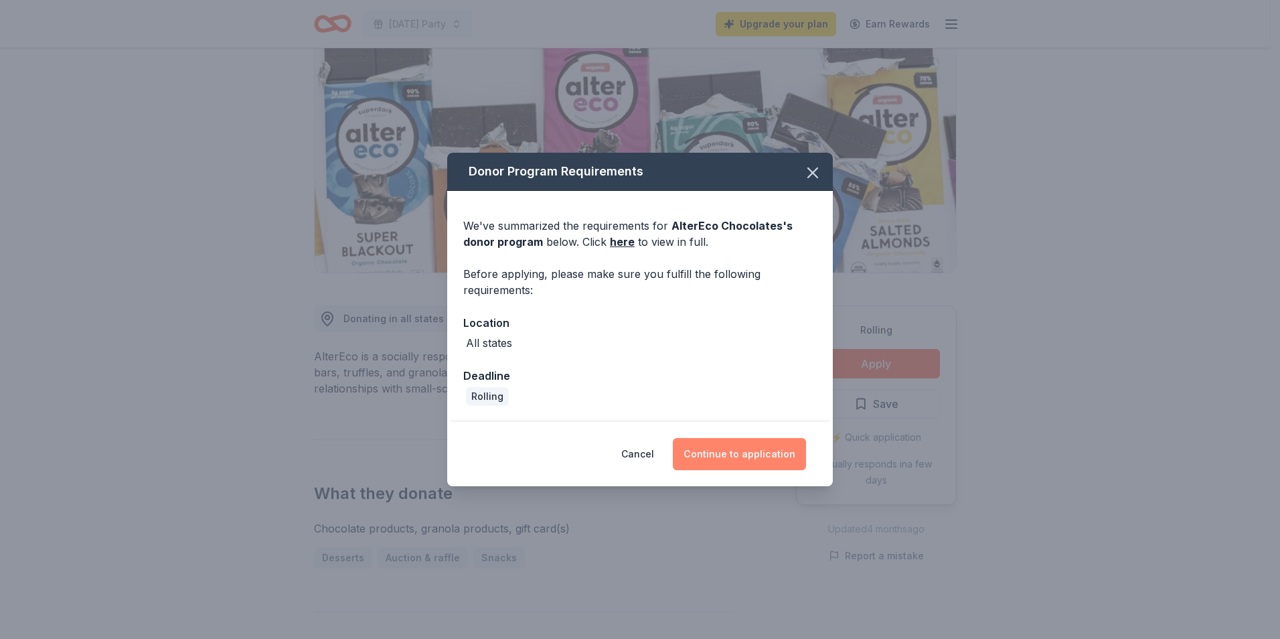
click at [785, 448] on button "Continue to application" at bounding box center [739, 454] width 133 height 32
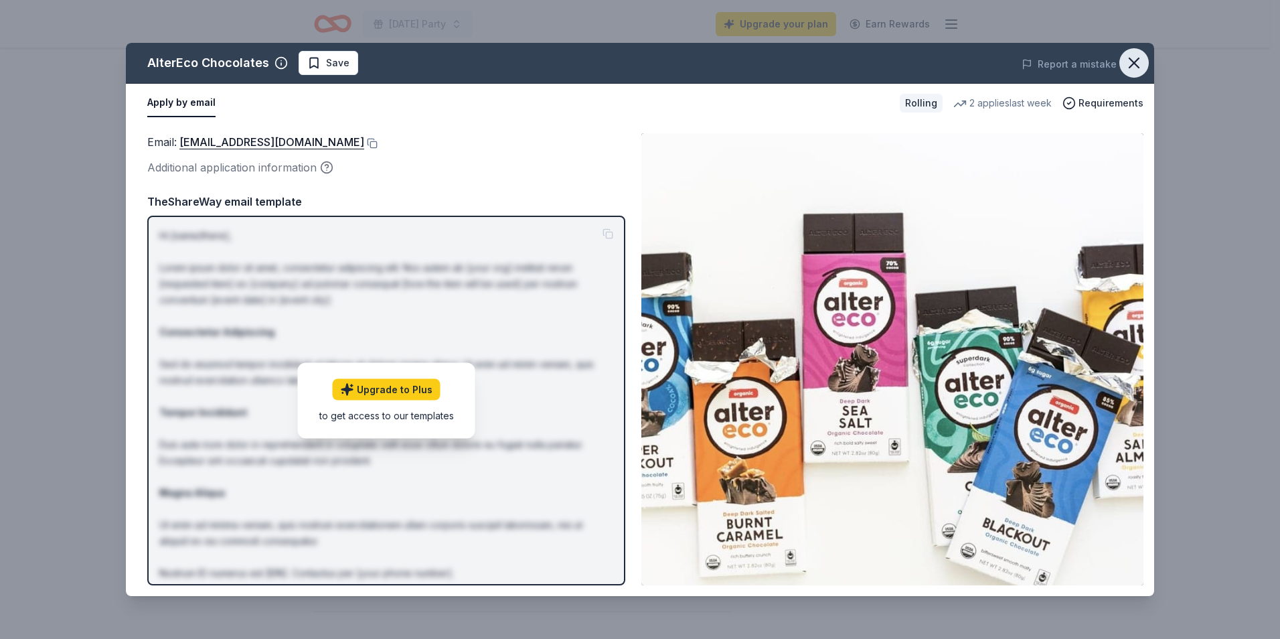
click at [1121, 64] on button "button" at bounding box center [1134, 62] width 29 height 29
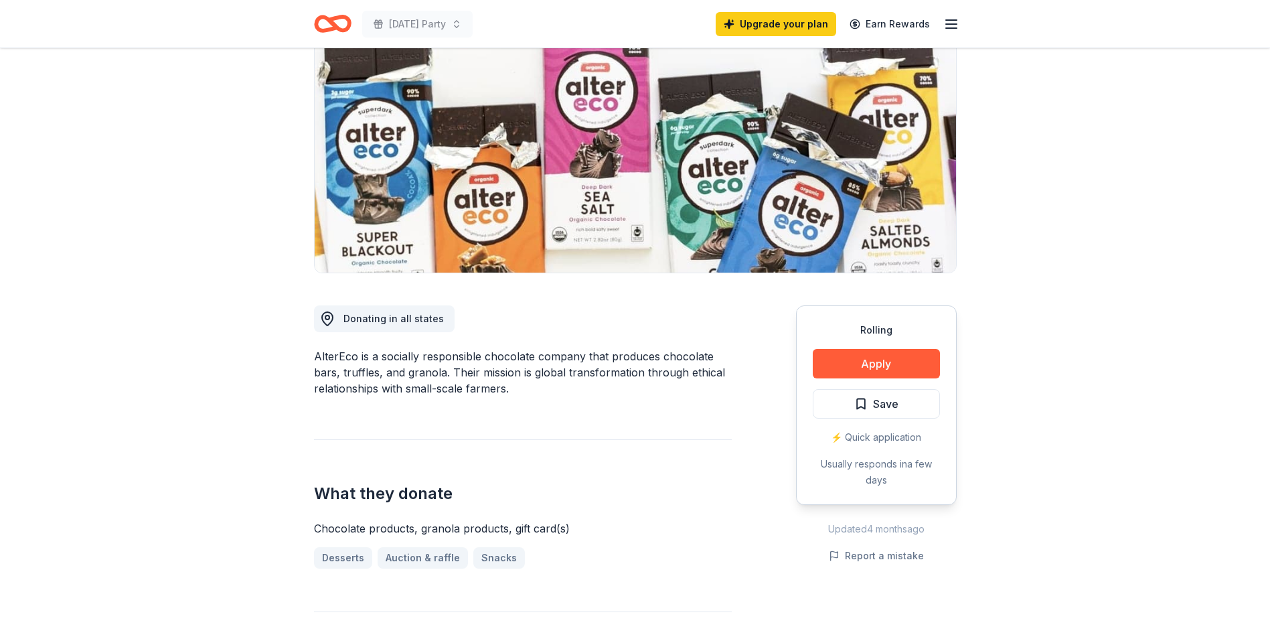
scroll to position [0, 0]
